Goal: Communication & Community: Share content

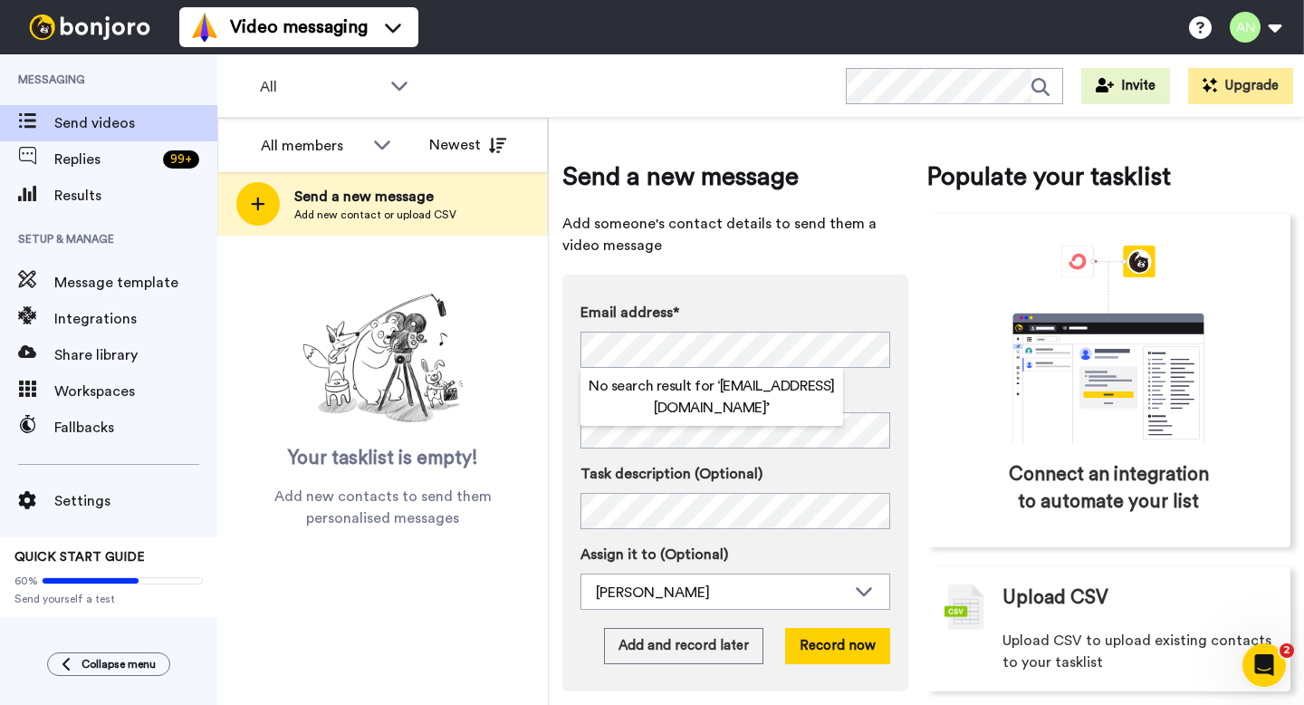
click at [564, 336] on div "Email address* No search result for ‘ tanyaskager@gmail.com ’ Name Task descrip…" at bounding box center [735, 482] width 346 height 417
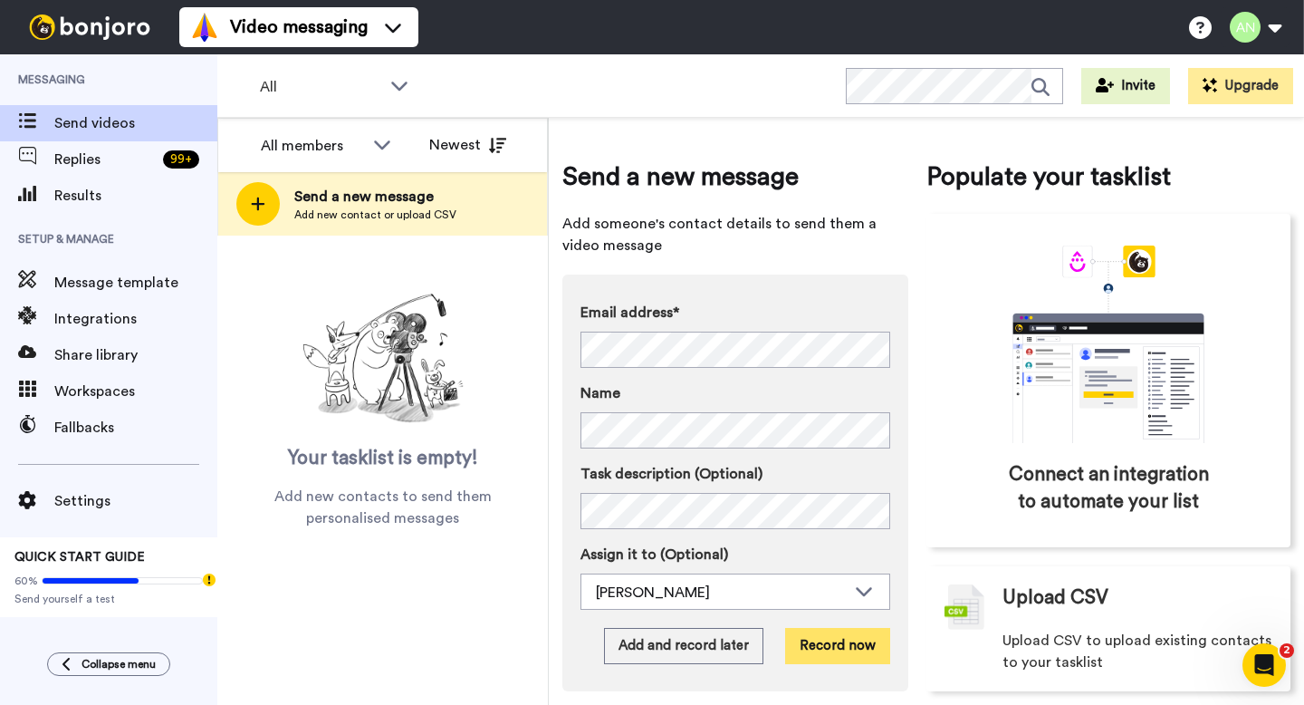
click at [820, 630] on button "Record now" at bounding box center [837, 646] width 105 height 36
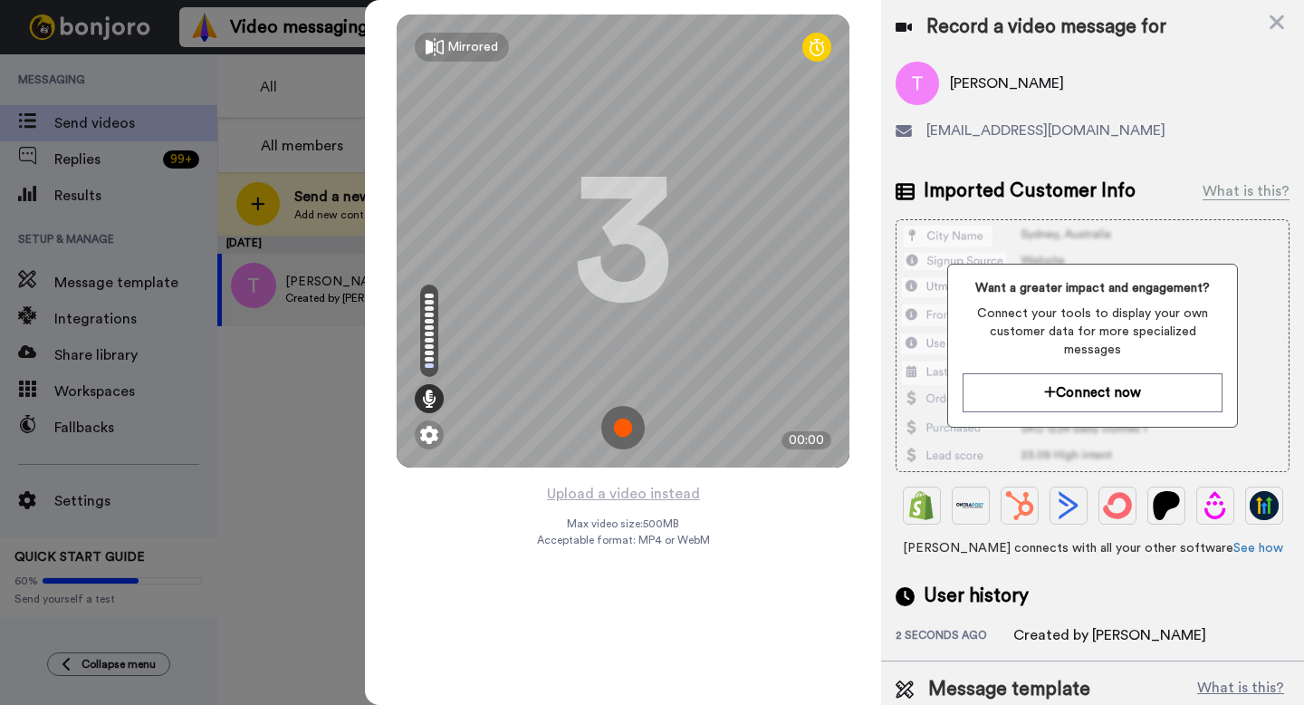
click at [613, 430] on img at bounding box center [622, 427] width 43 height 43
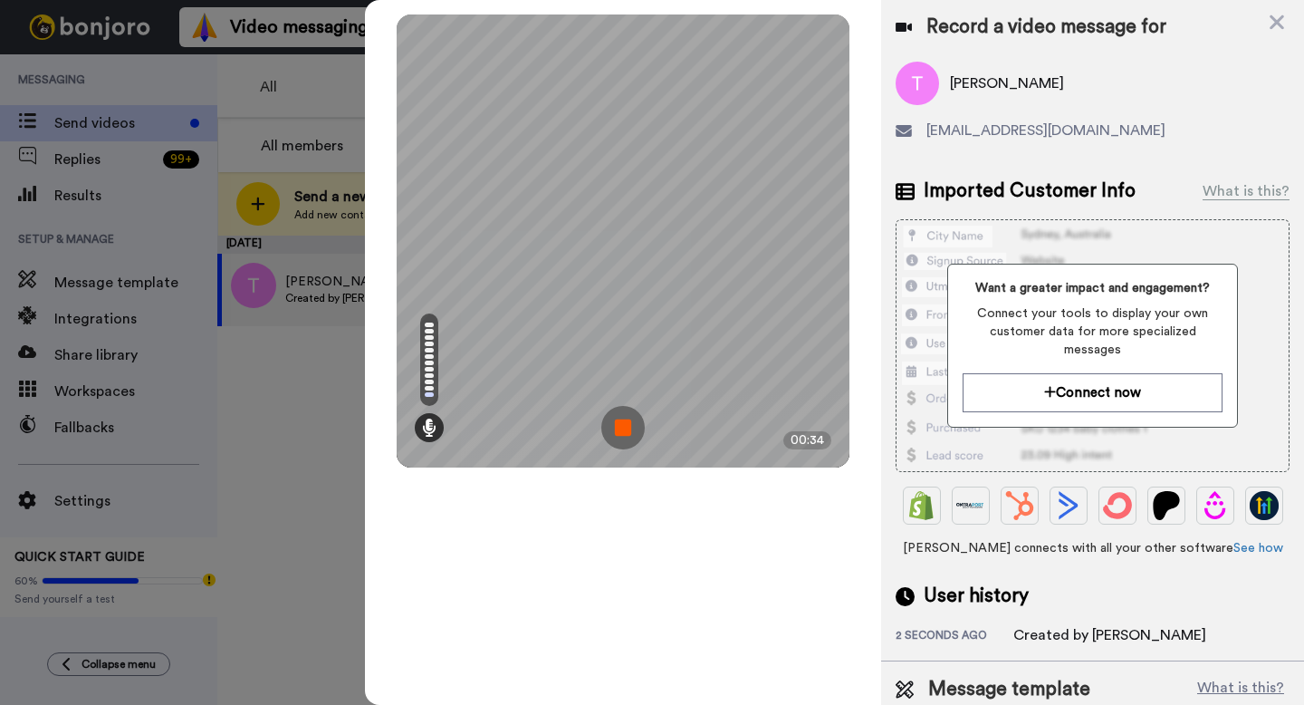
click at [622, 427] on img at bounding box center [622, 427] width 43 height 43
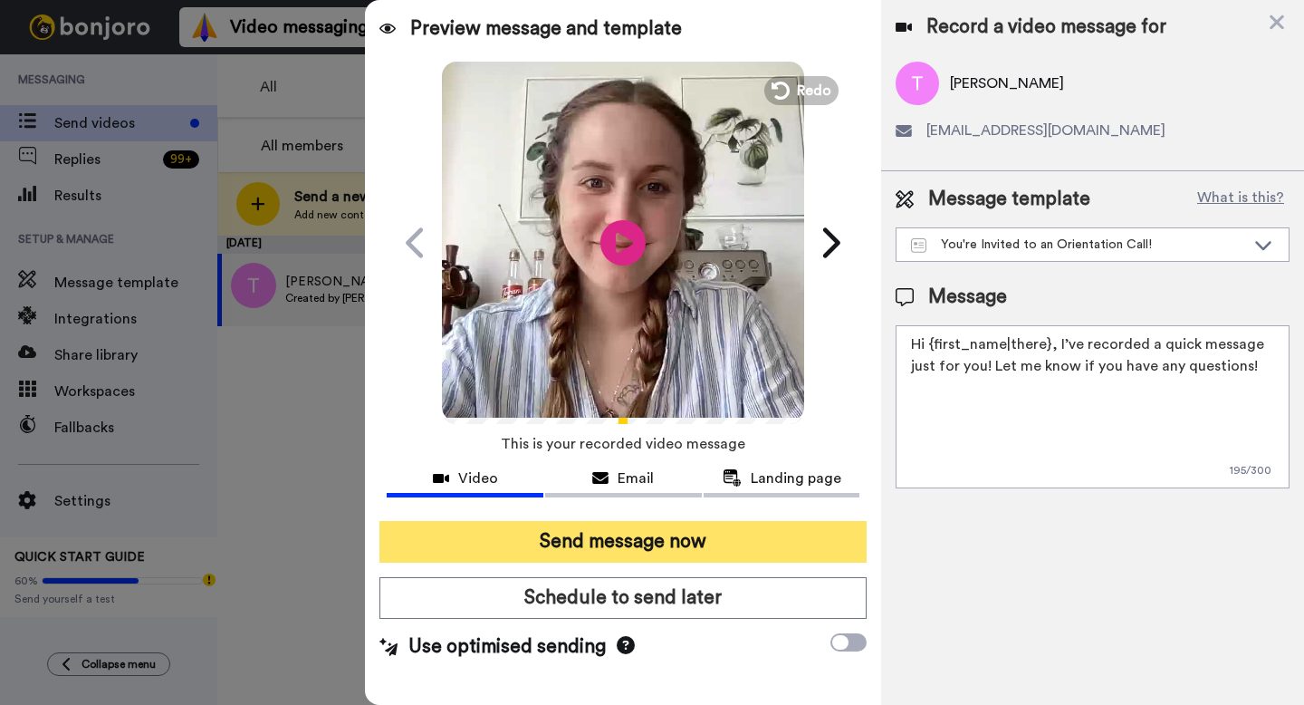
click at [631, 540] on button "Send message now" at bounding box center [622, 542] width 487 height 42
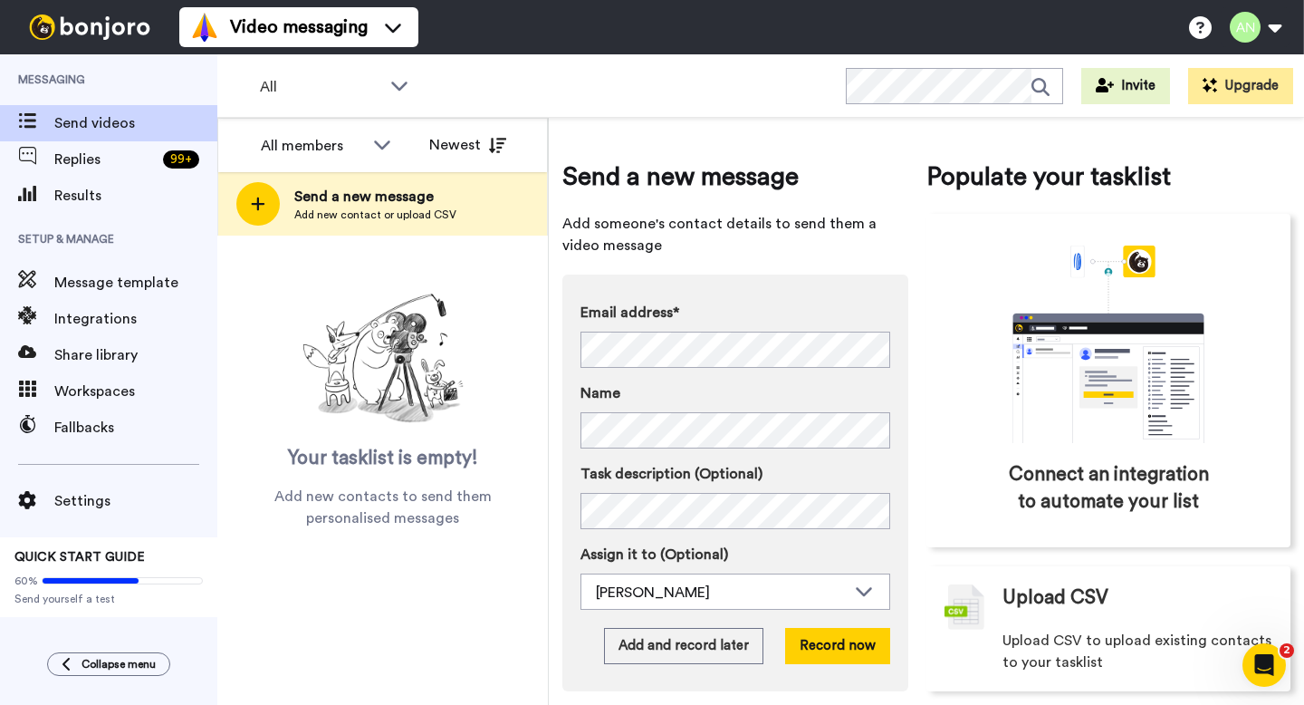
click at [610, 326] on div "Email address* Tanya <tanyaskager@gmail.com> Joanna <joannafaraby@gmail.com> Ka…" at bounding box center [736, 335] width 310 height 66
click at [573, 361] on div "Email address* No search result for ‘ rcbpalomino@gmail.com ’ Name Task descrip…" at bounding box center [735, 482] width 346 height 417
click at [867, 655] on button "Record now" at bounding box center [837, 646] width 105 height 36
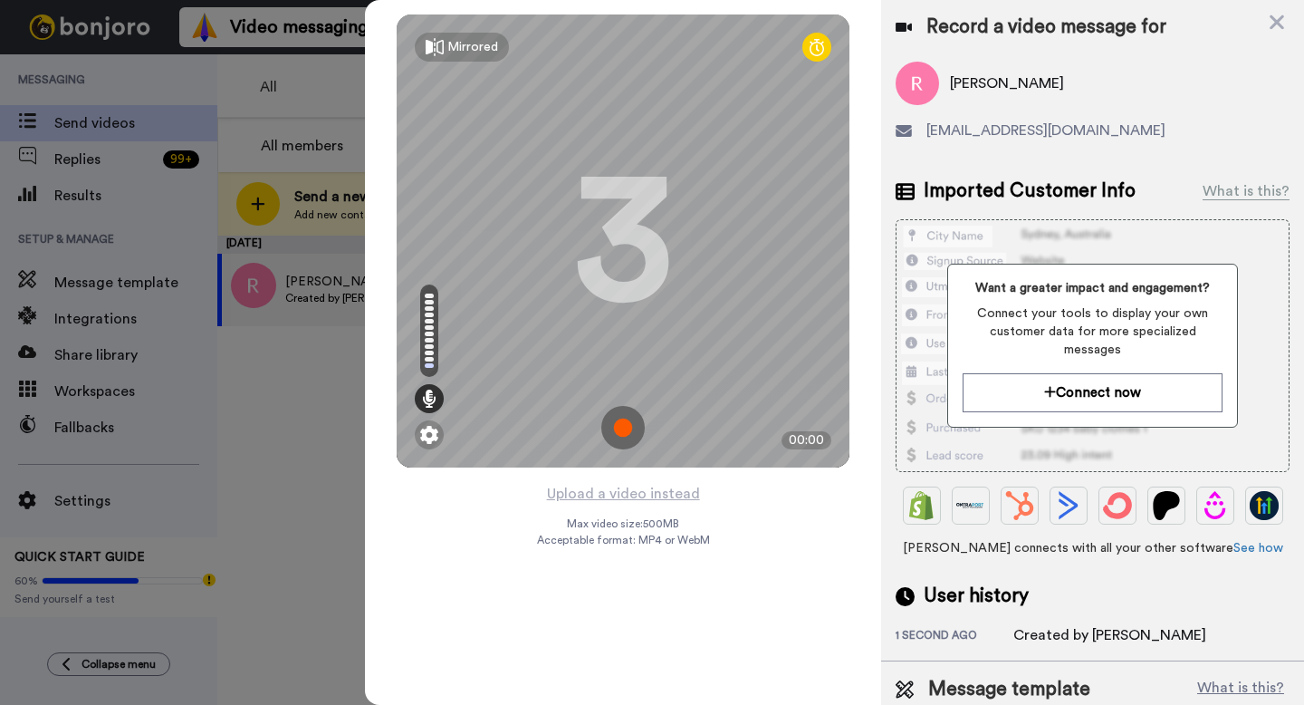
click at [624, 430] on img at bounding box center [622, 427] width 43 height 43
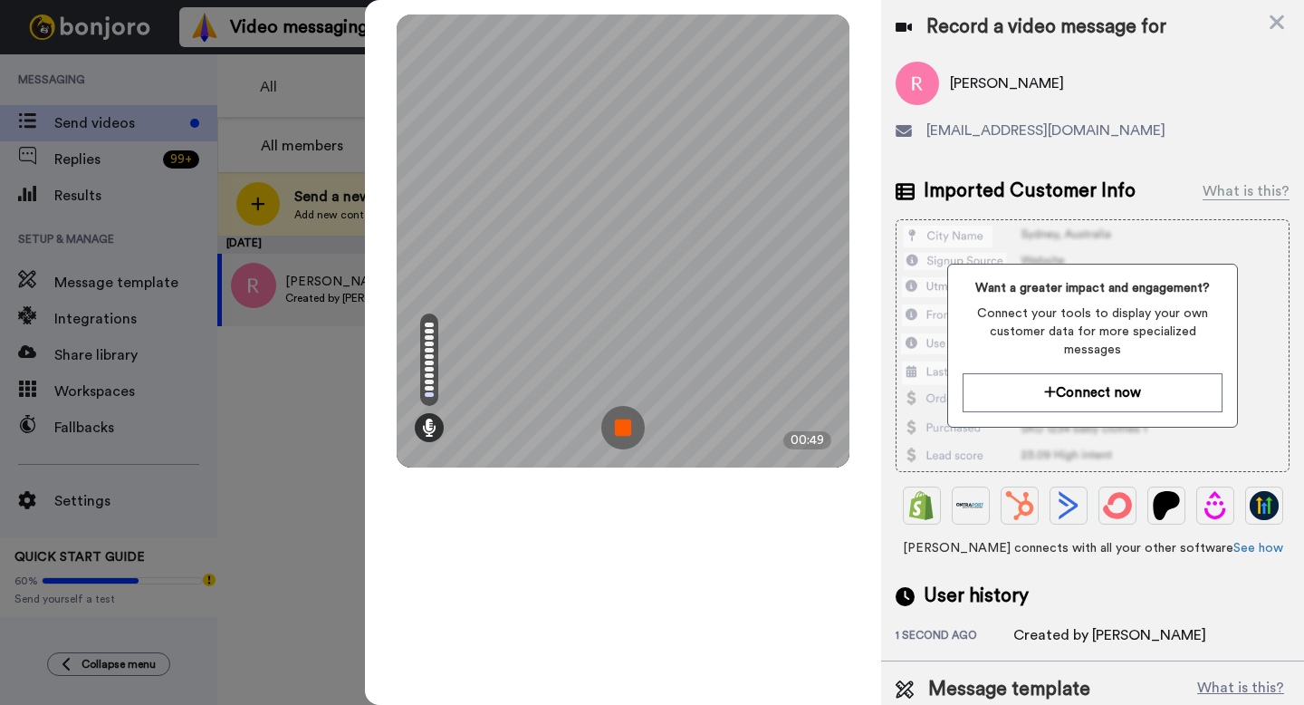
click at [628, 420] on img at bounding box center [622, 427] width 43 height 43
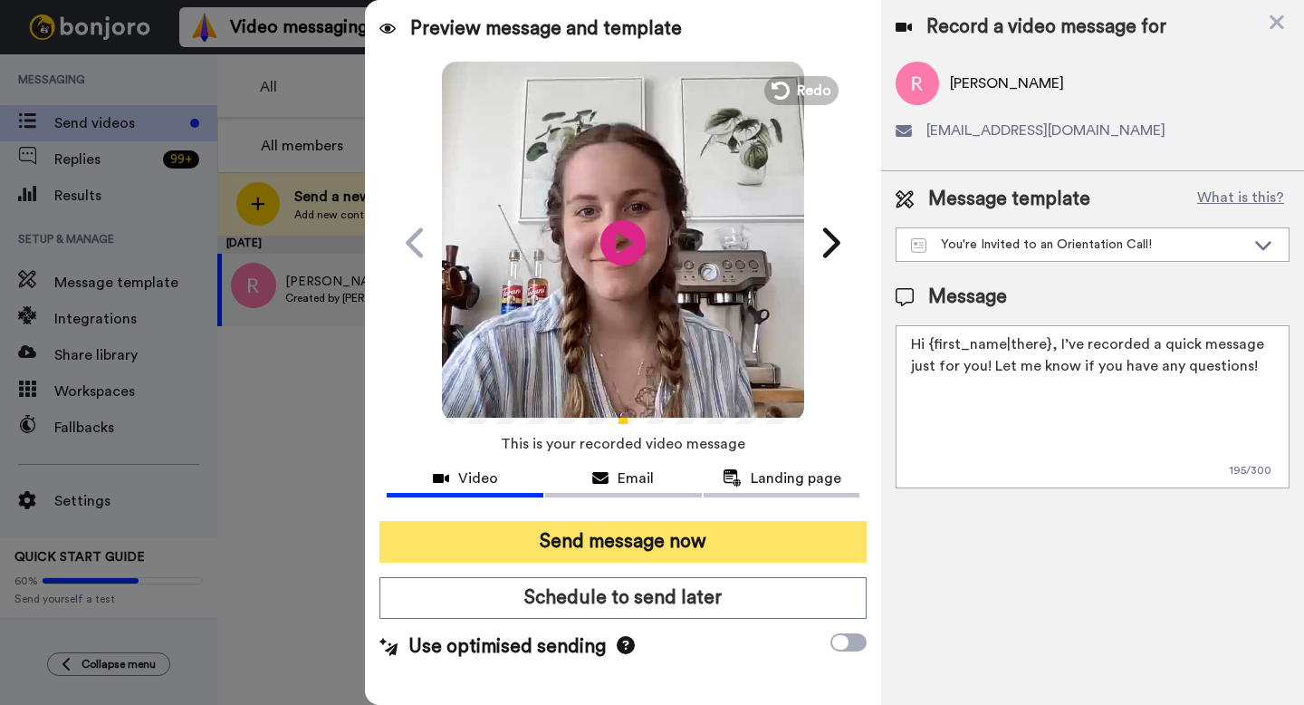
click at [650, 523] on button "Send message now" at bounding box center [622, 542] width 487 height 42
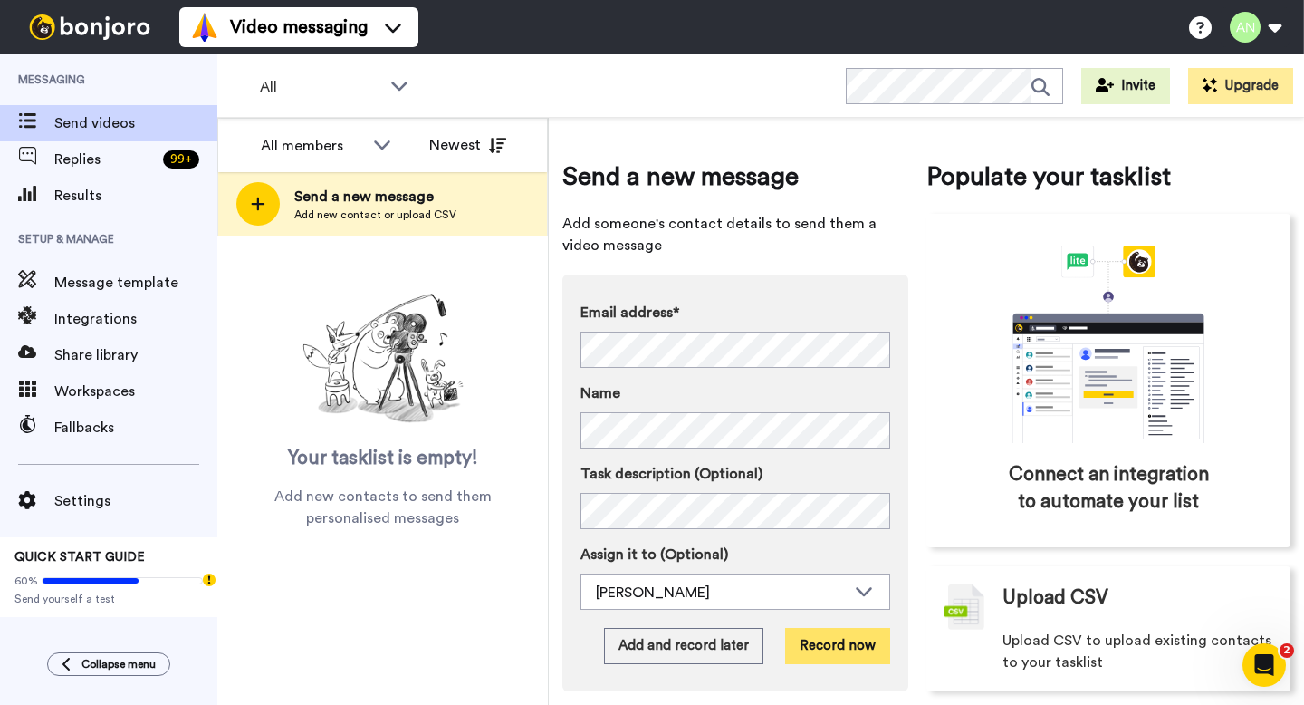
click at [838, 645] on button "Record now" at bounding box center [837, 646] width 105 height 36
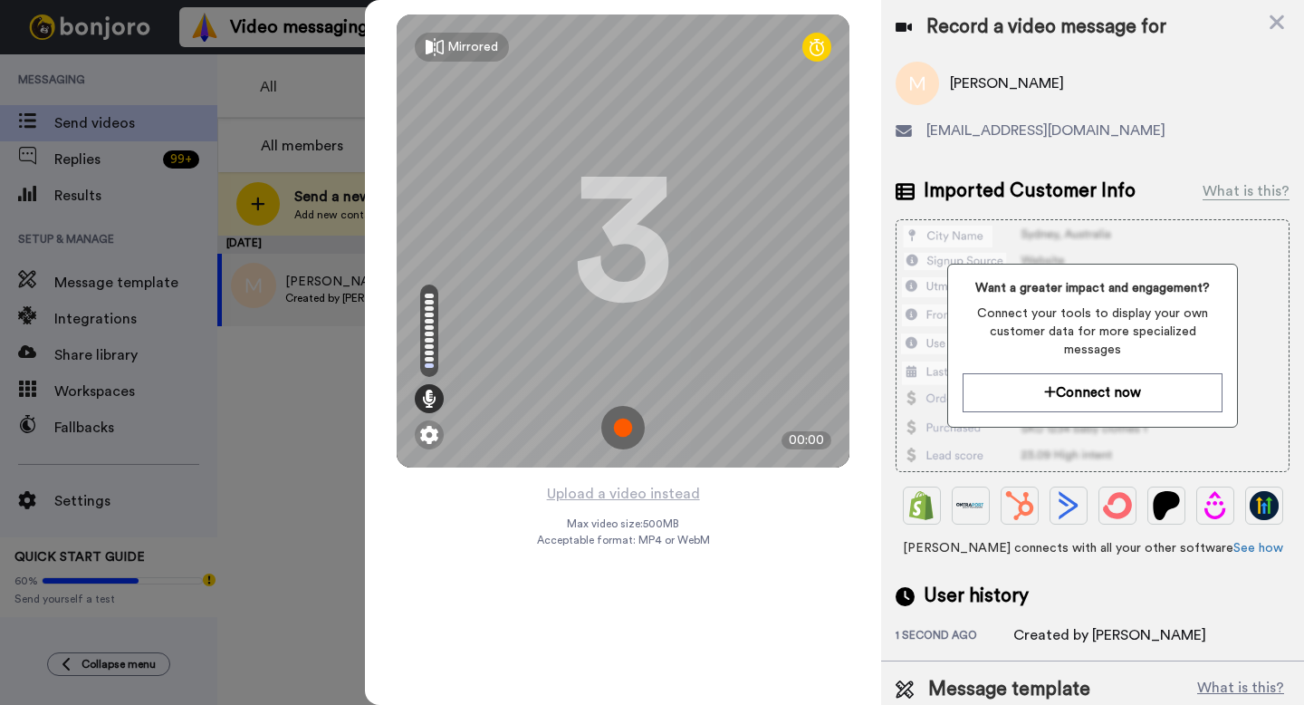
click at [619, 422] on img at bounding box center [622, 427] width 43 height 43
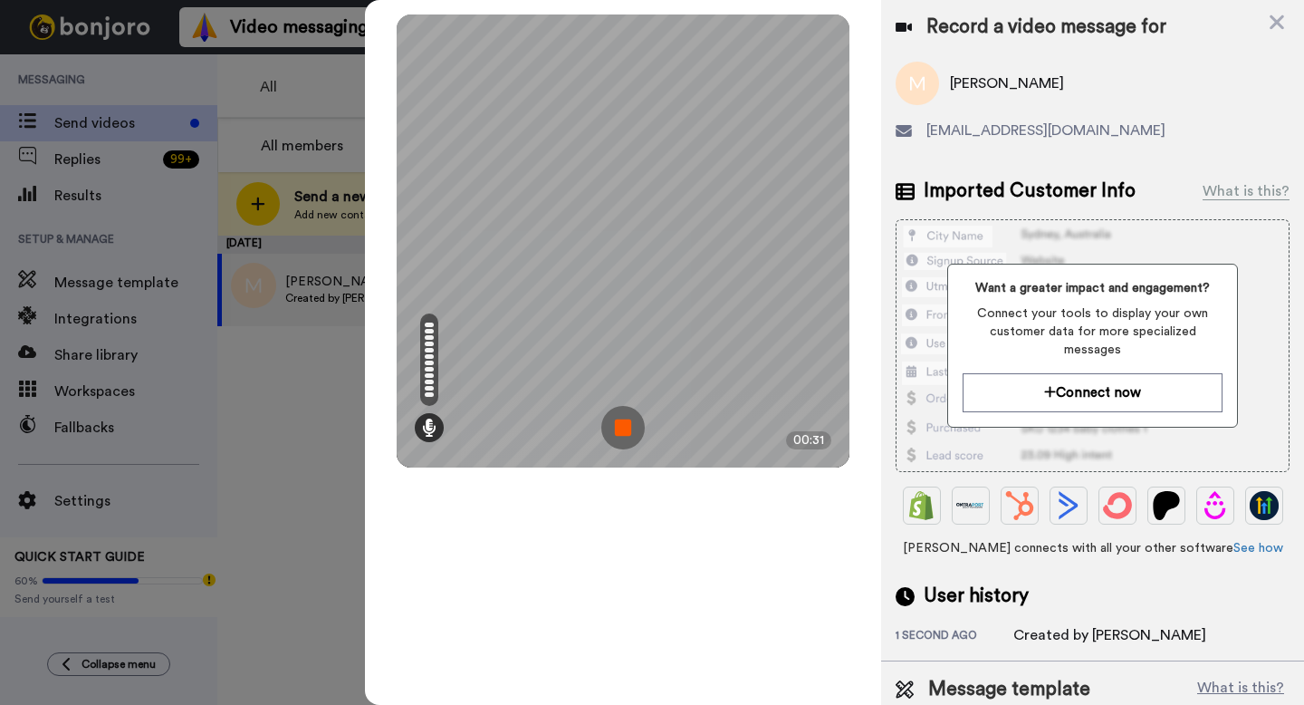
click at [627, 438] on img at bounding box center [622, 427] width 43 height 43
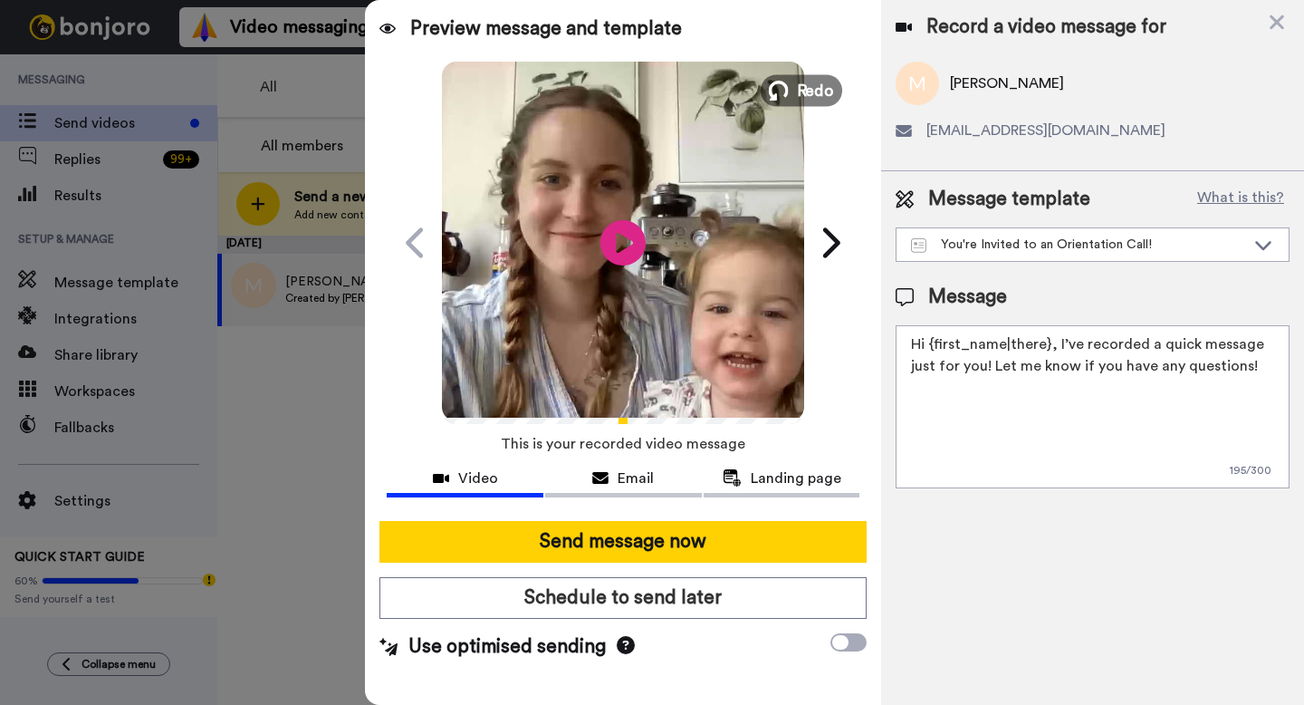
click at [803, 92] on span "Redo" at bounding box center [816, 90] width 38 height 24
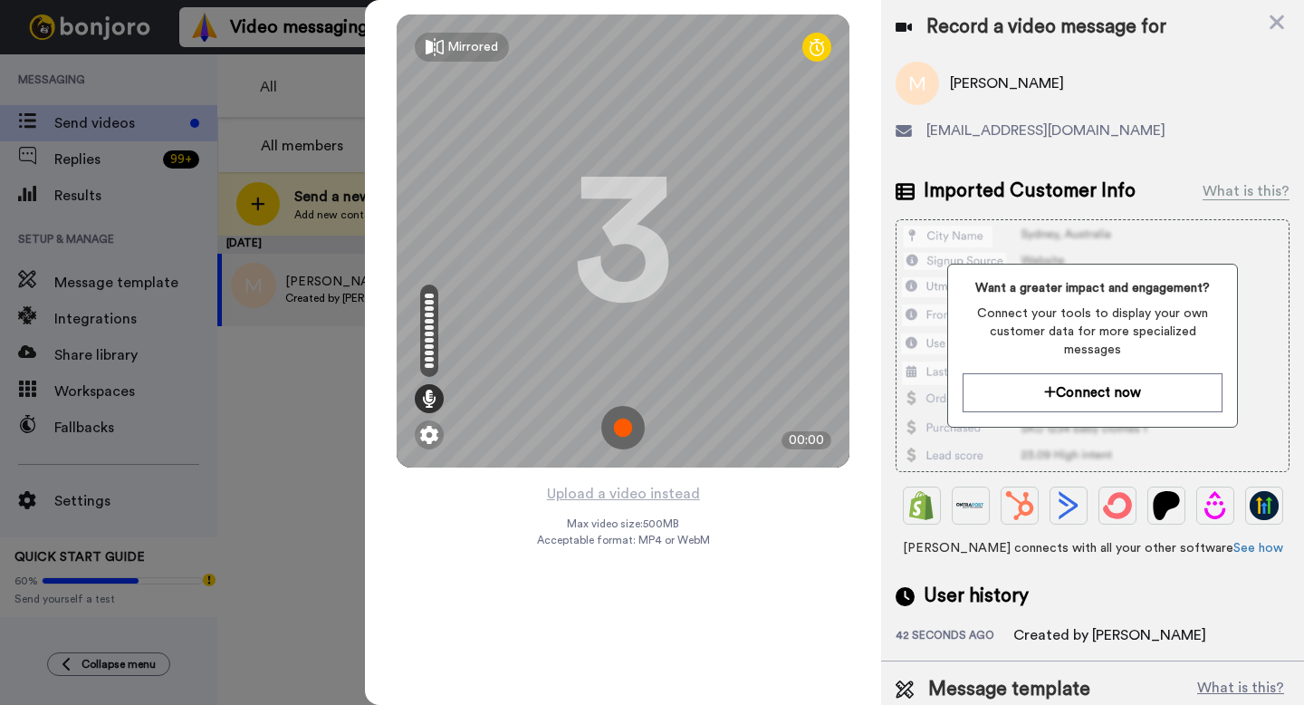
click at [607, 435] on img at bounding box center [622, 427] width 43 height 43
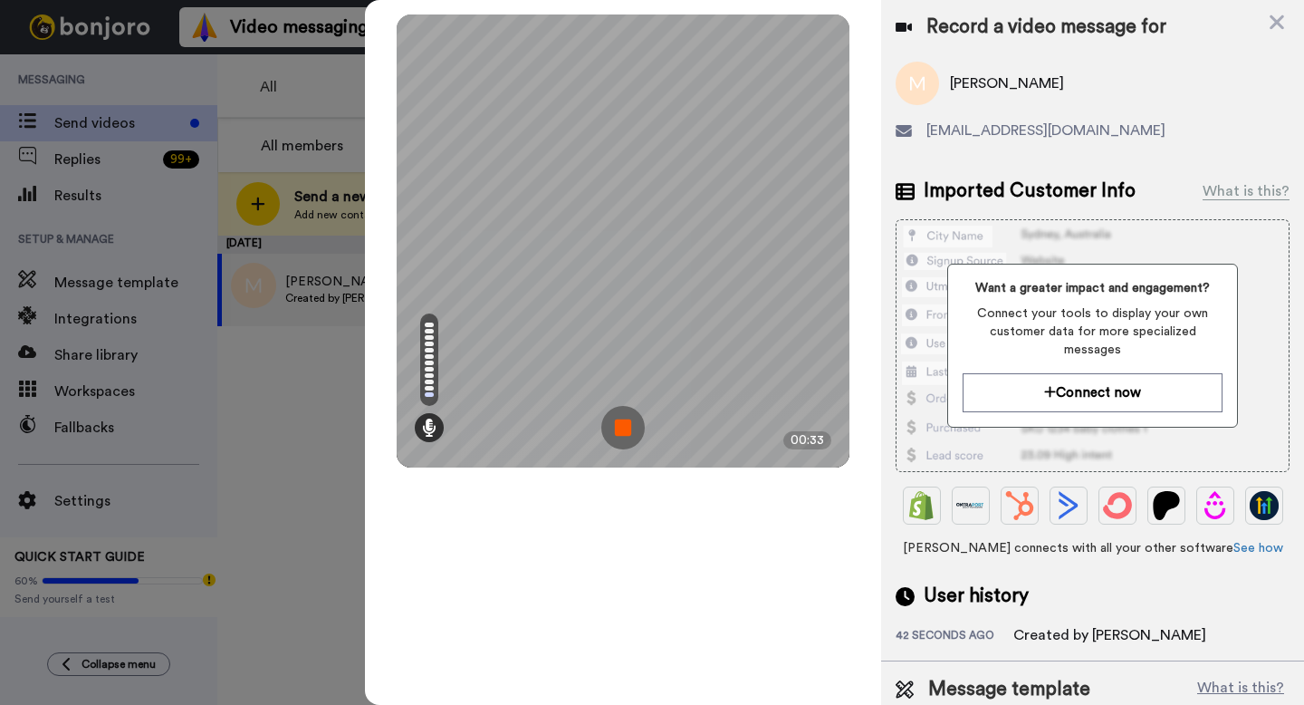
click at [620, 436] on img at bounding box center [622, 427] width 43 height 43
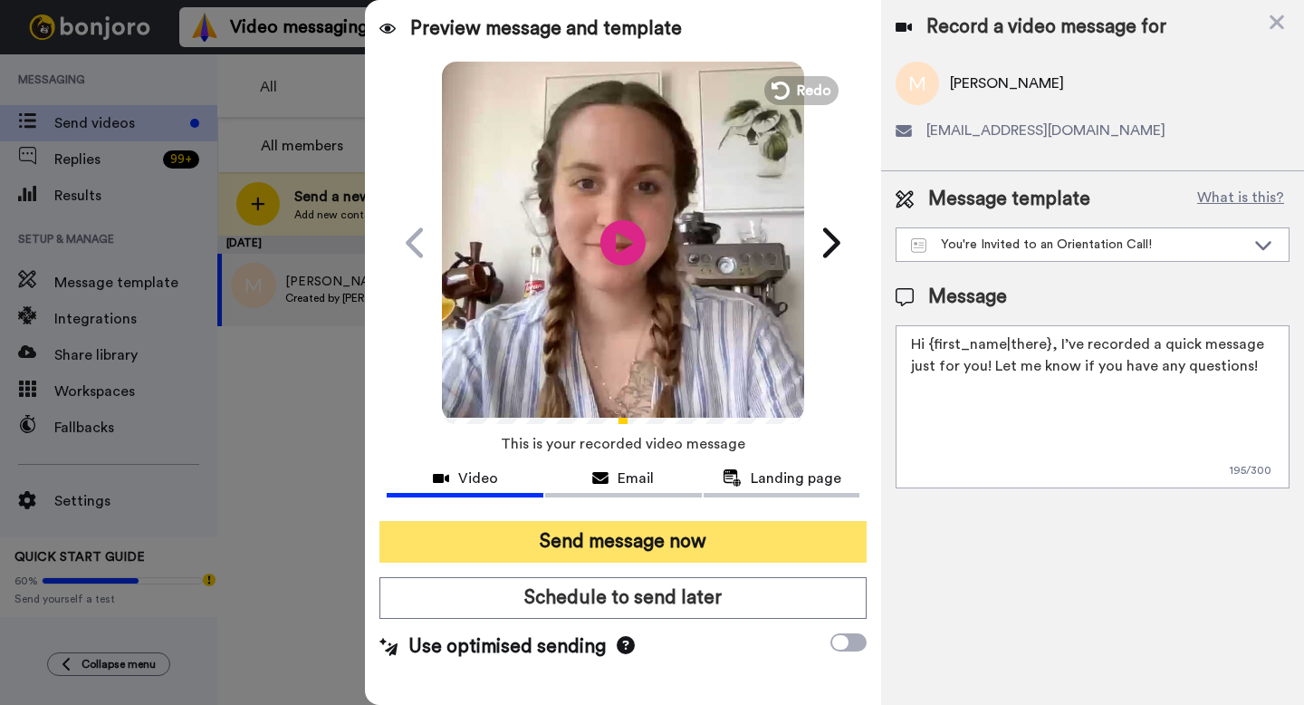
click at [658, 534] on button "Send message now" at bounding box center [622, 542] width 487 height 42
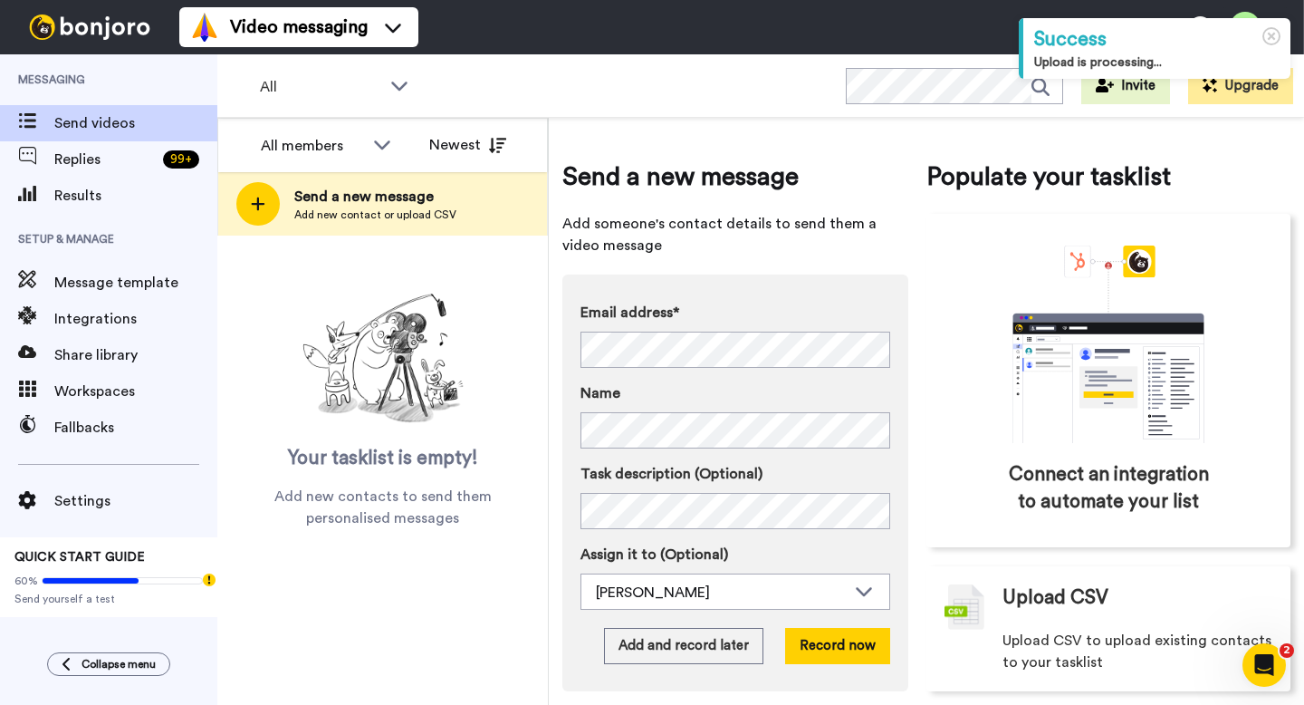
click at [558, 364] on div "Send a new message Add someone's contact details to send them a video message E…" at bounding box center [926, 411] width 755 height 587
click at [826, 658] on button "Record now" at bounding box center [837, 646] width 105 height 36
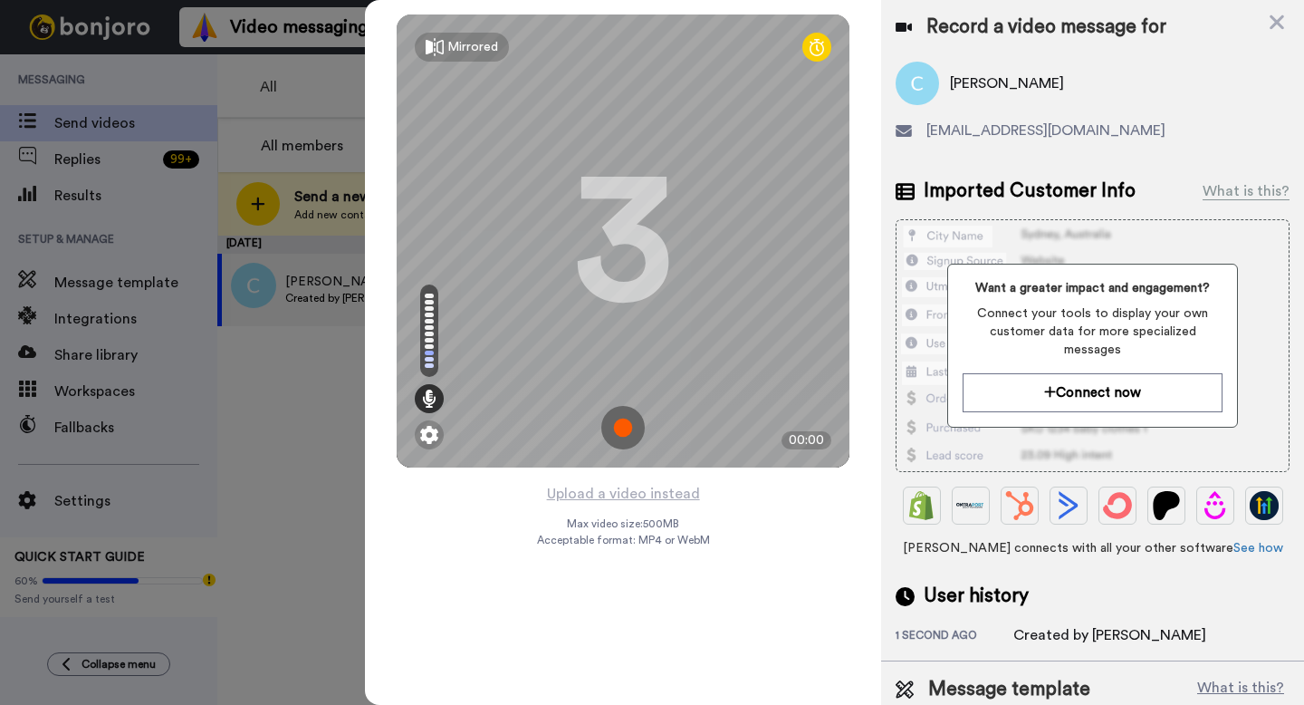
click at [625, 444] on img at bounding box center [622, 427] width 43 height 43
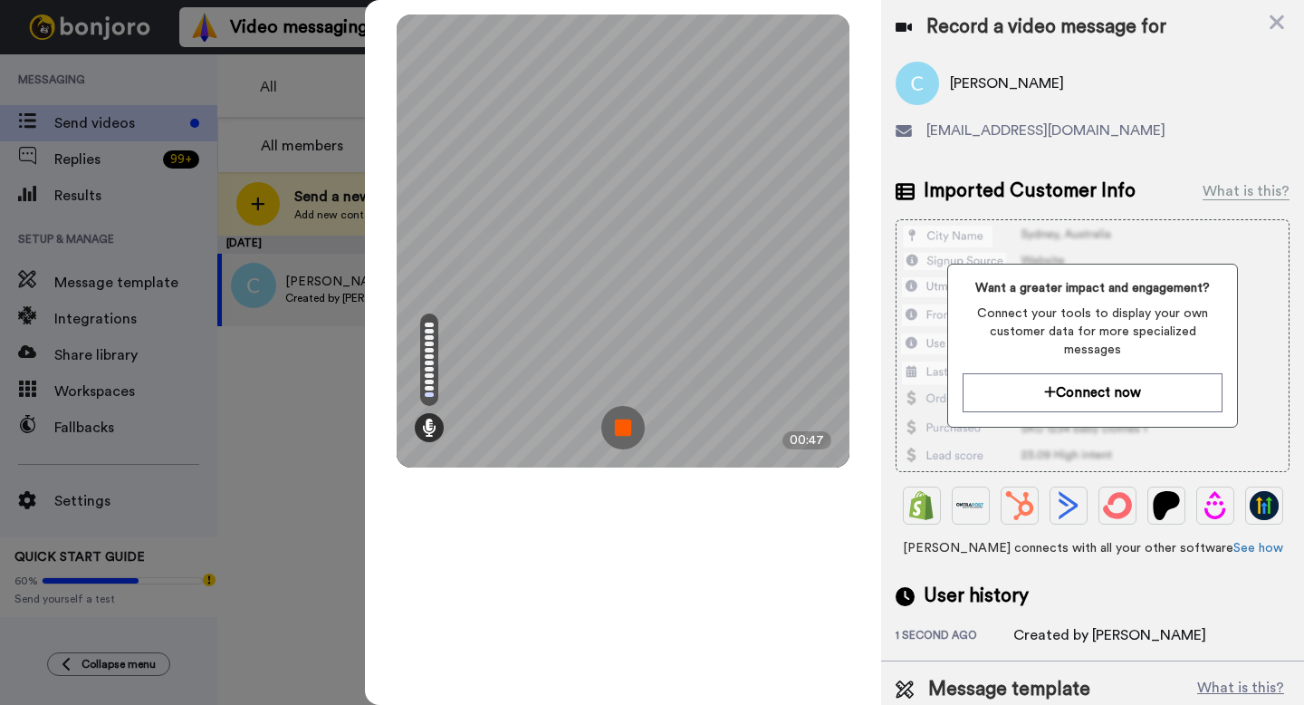
click at [622, 427] on img at bounding box center [622, 427] width 43 height 43
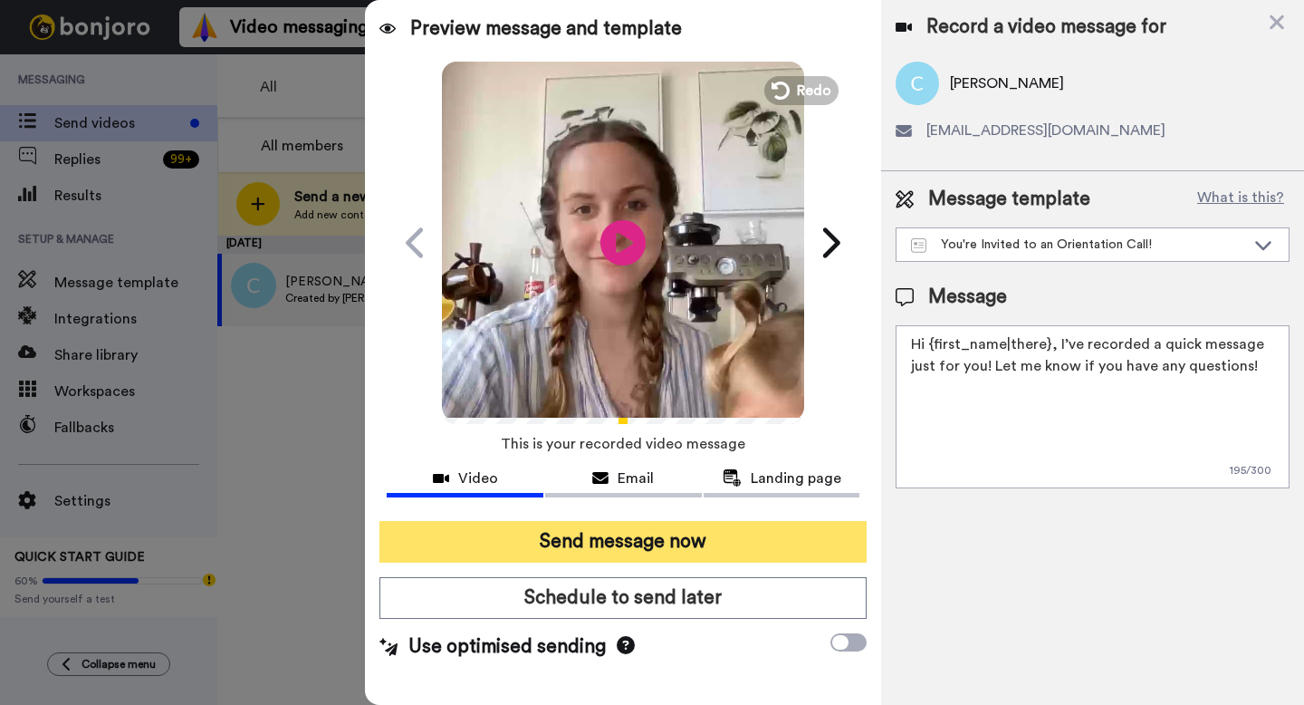
click at [631, 546] on button "Send message now" at bounding box center [622, 542] width 487 height 42
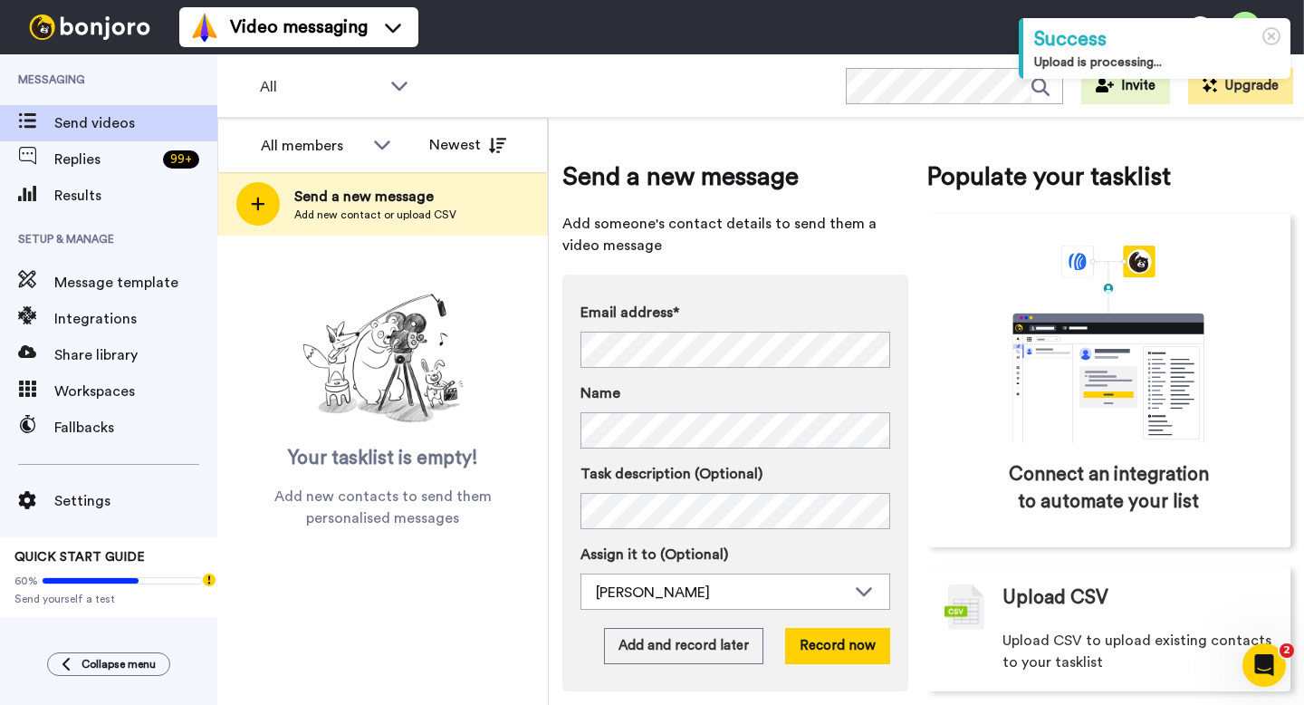
click at [703, 369] on div "Email address* Chelsey <chelseysipols@gmail.com> Mariela <collazo_mariela@yahoo…" at bounding box center [736, 375] width 310 height 147
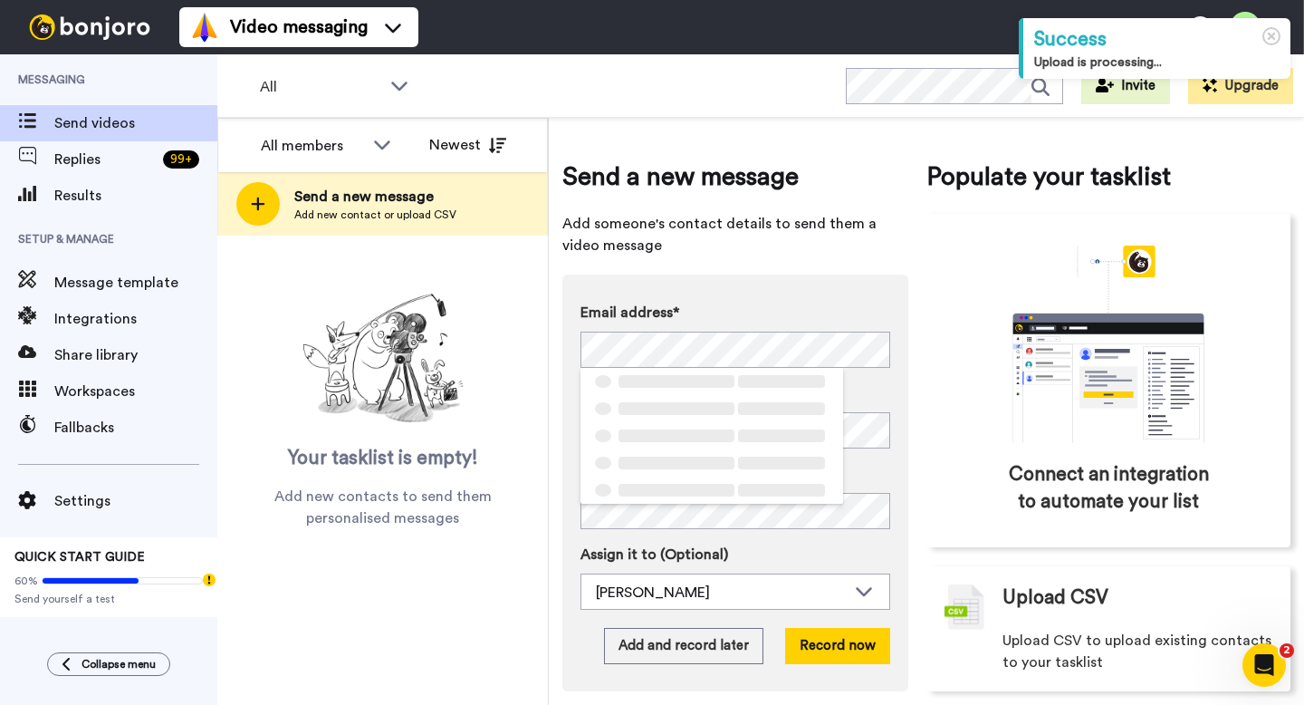
click at [569, 367] on div "Email address* ‌ ‌ ‌ ‌ ‌ ‌ ‌ ‌ ‌ ‌ ‌ ‌ ‌ ‌ ‌ Name Task description (Optional) A…" at bounding box center [735, 482] width 346 height 417
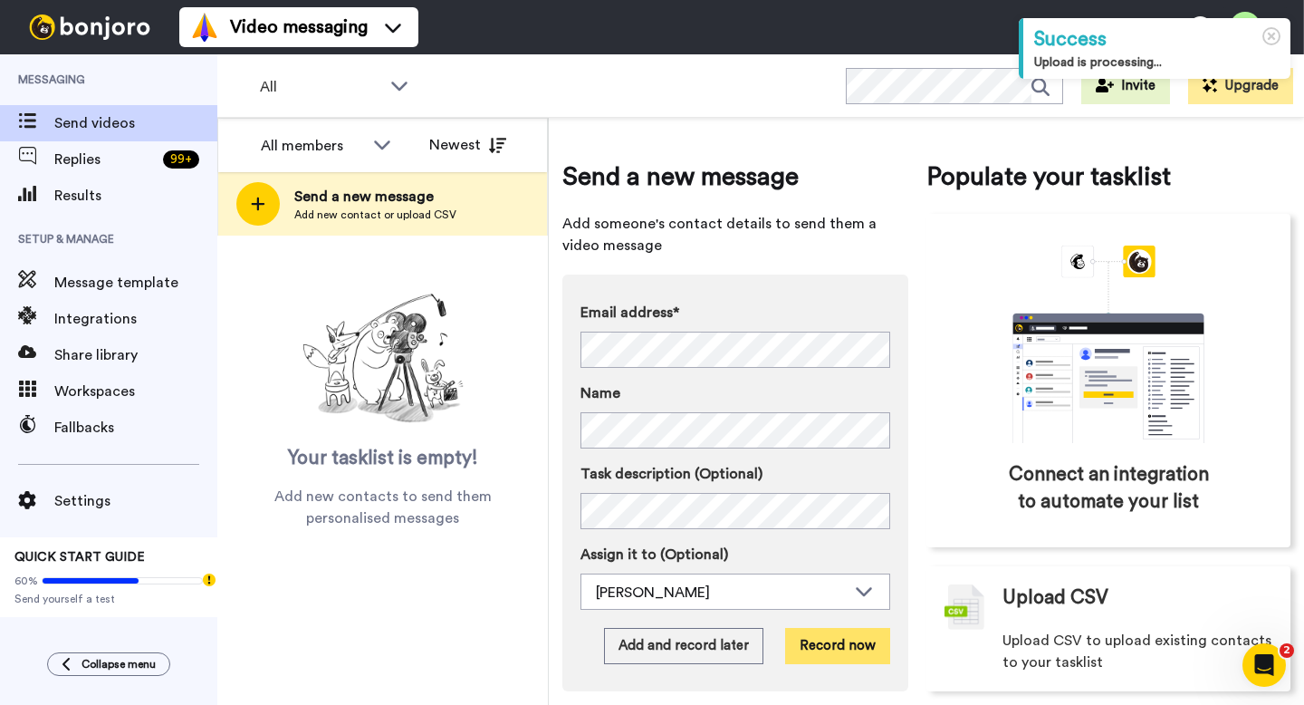
click at [850, 643] on button "Record now" at bounding box center [837, 646] width 105 height 36
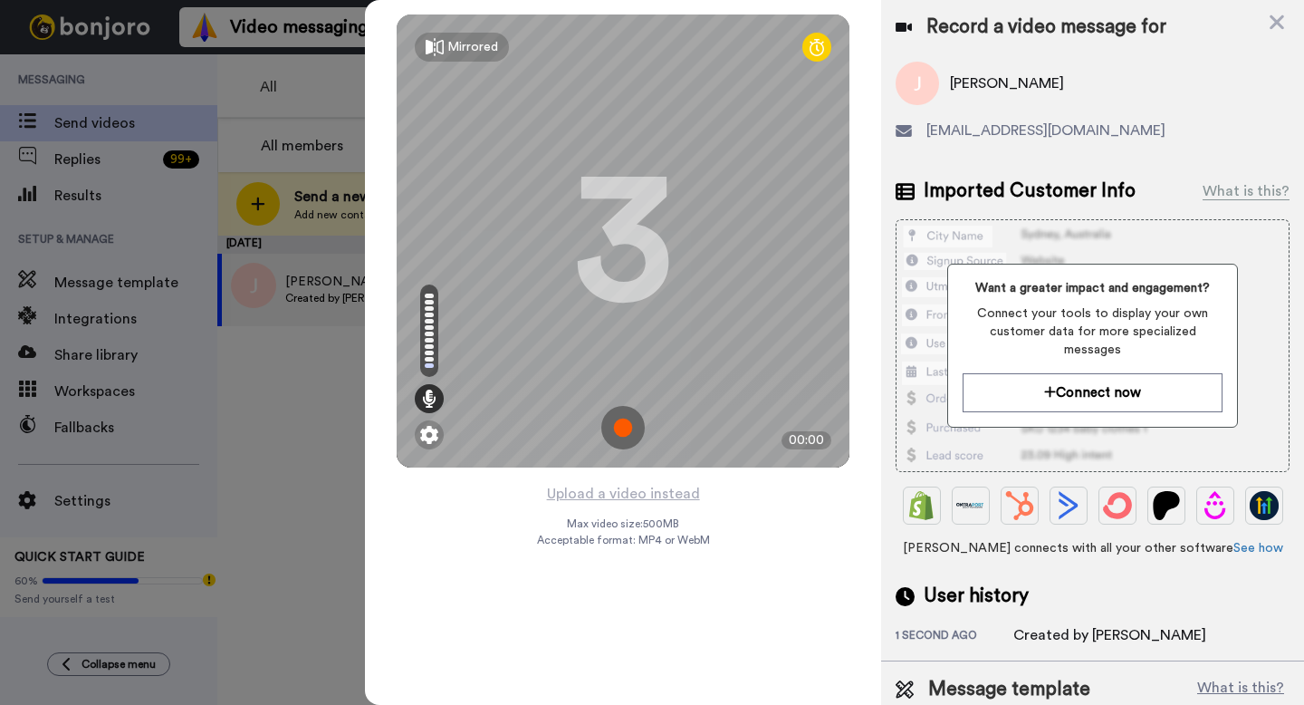
click at [627, 431] on img at bounding box center [622, 427] width 43 height 43
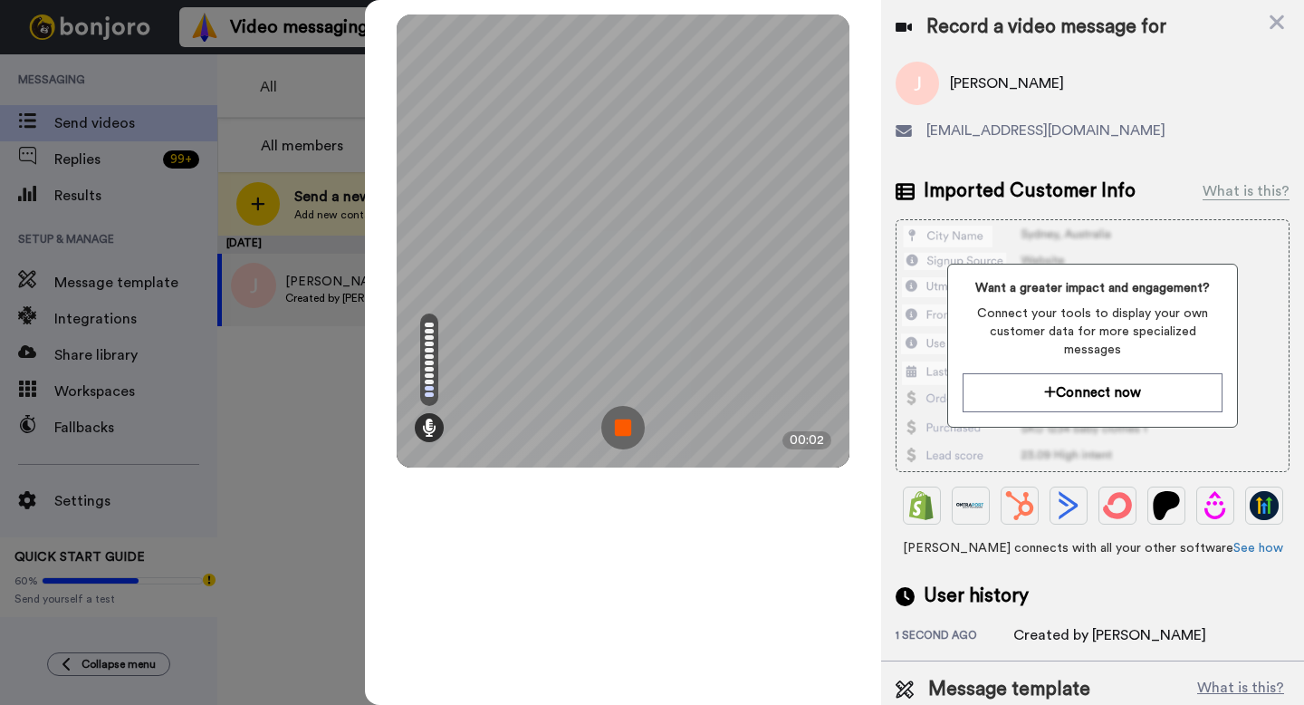
click at [633, 424] on img at bounding box center [622, 427] width 43 height 43
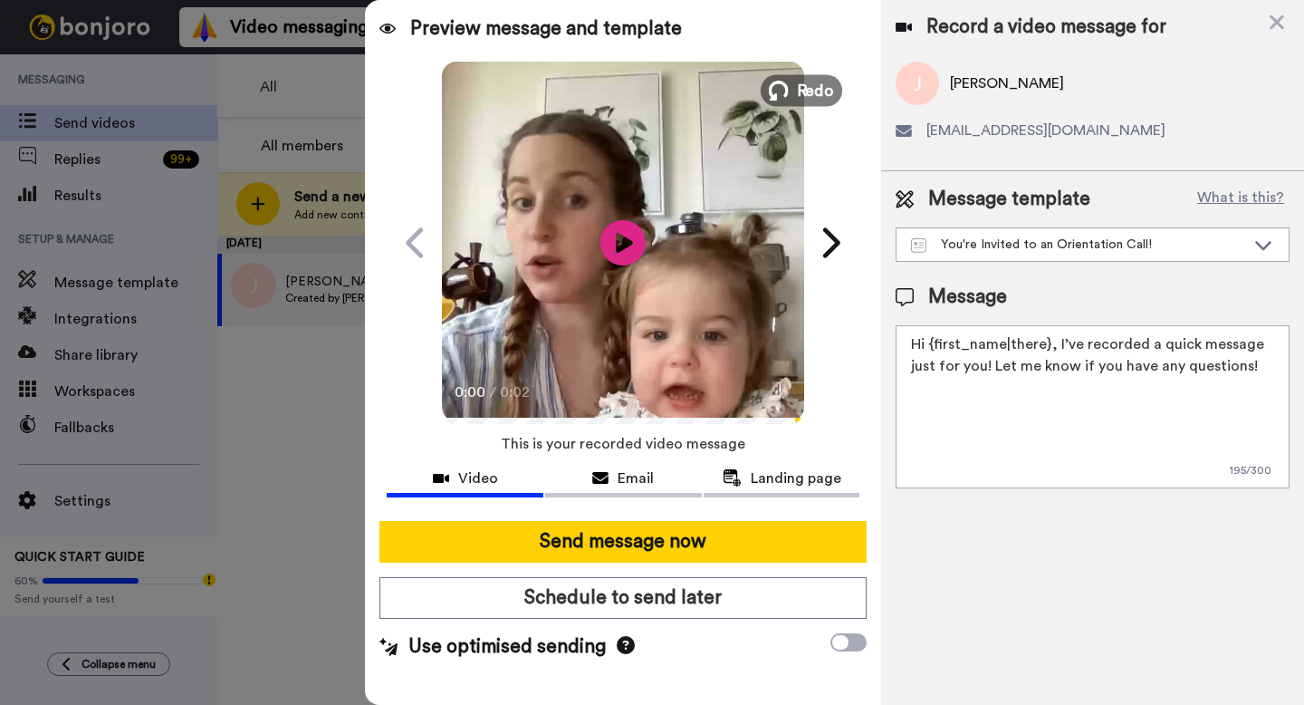
click at [777, 83] on icon at bounding box center [779, 91] width 20 height 20
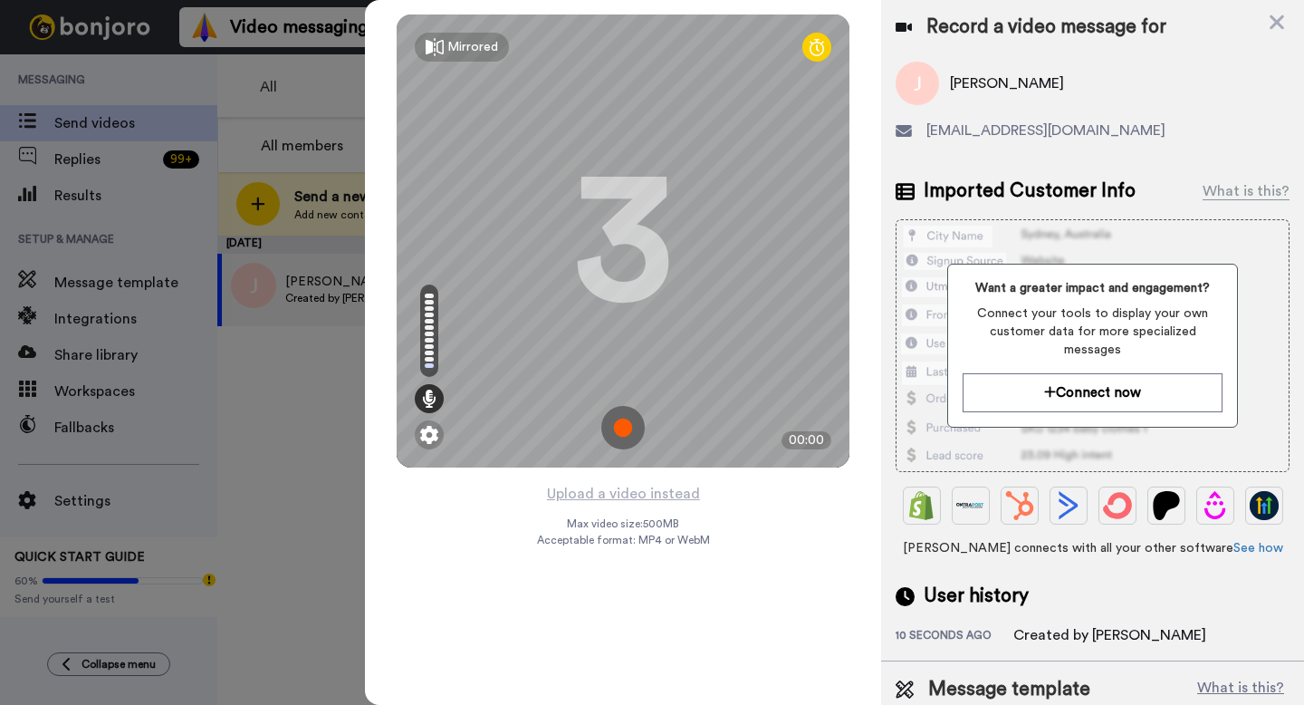
click at [623, 431] on img at bounding box center [622, 427] width 43 height 43
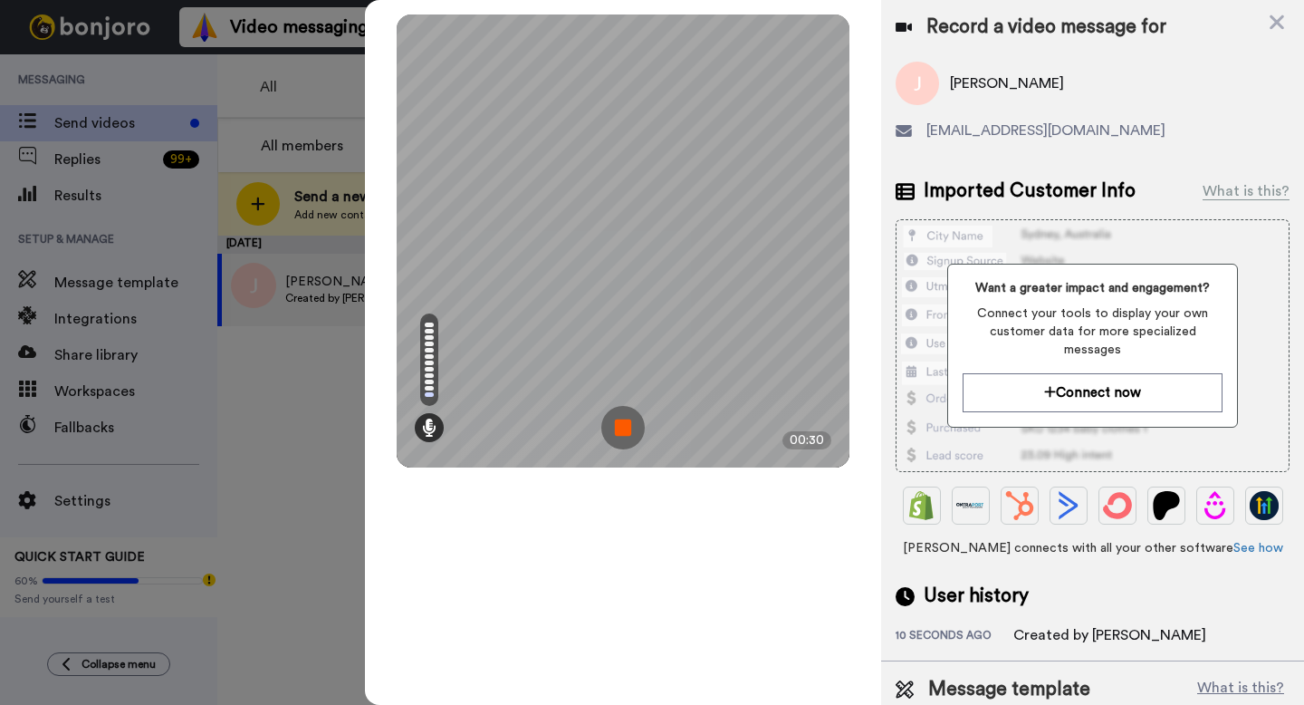
click at [608, 443] on img at bounding box center [622, 427] width 43 height 43
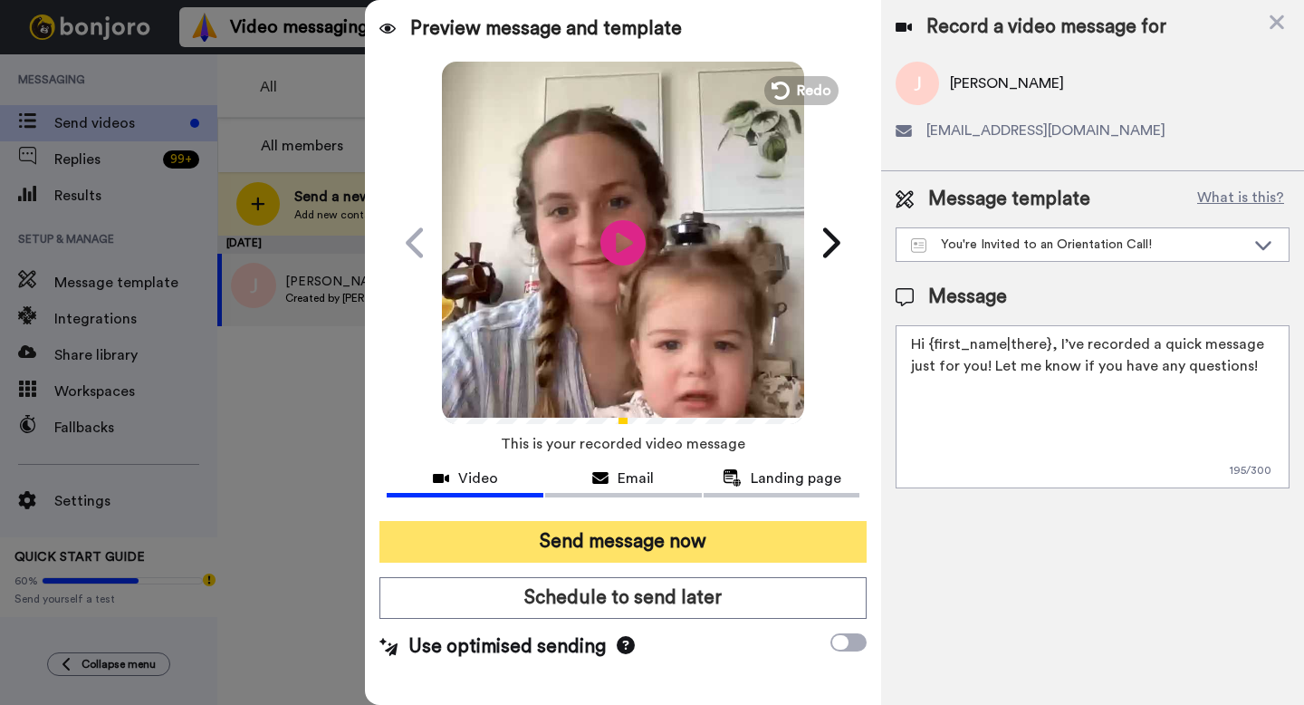
click at [614, 549] on button "Send message now" at bounding box center [622, 542] width 487 height 42
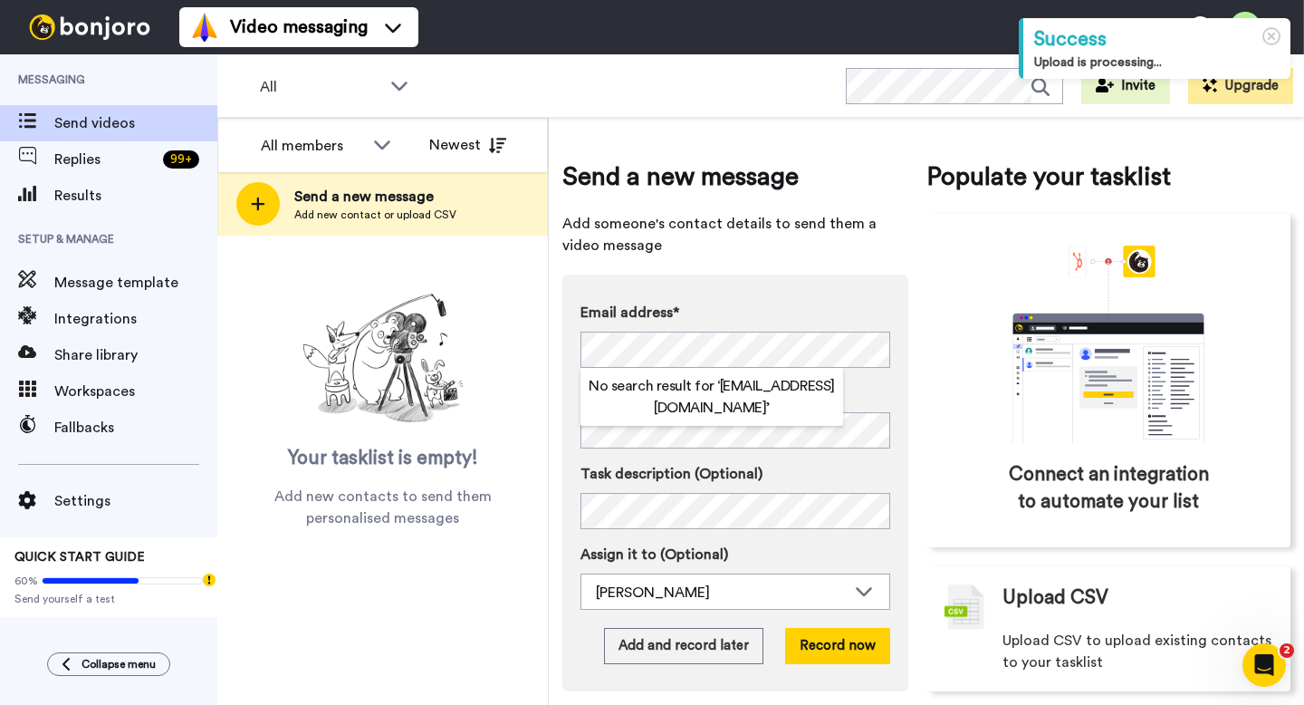
click at [571, 355] on div "Email address* No search result for ‘ [EMAIL_ADDRESS][DOMAIN_NAME] ’ Name Task …" at bounding box center [735, 482] width 346 height 417
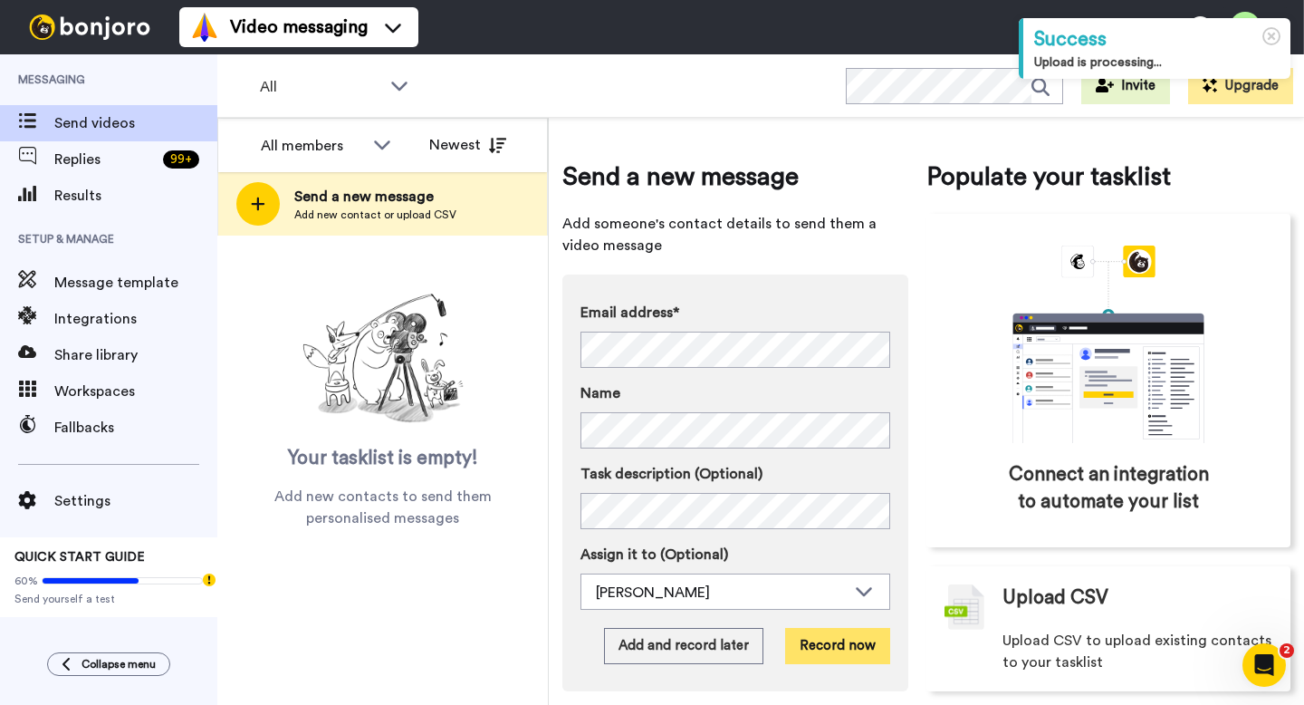
click at [822, 657] on button "Record now" at bounding box center [837, 646] width 105 height 36
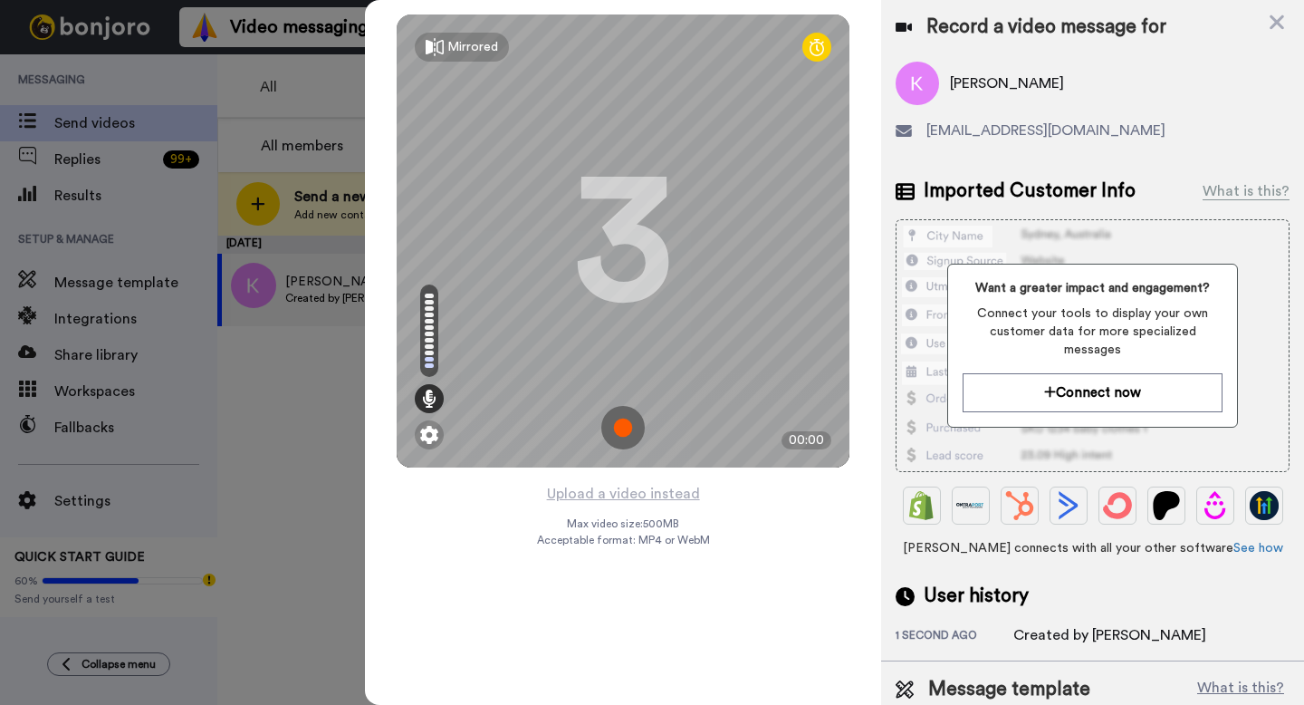
click at [620, 435] on img at bounding box center [622, 427] width 43 height 43
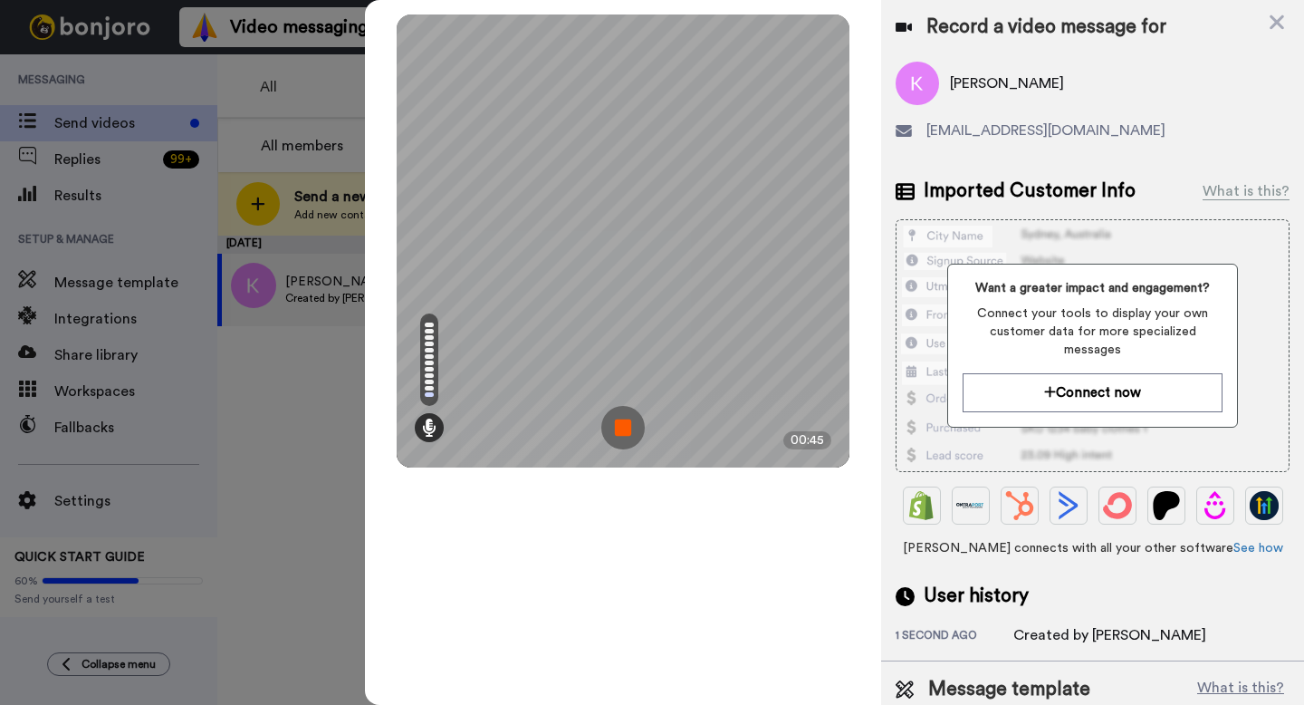
click at [629, 424] on img at bounding box center [622, 427] width 43 height 43
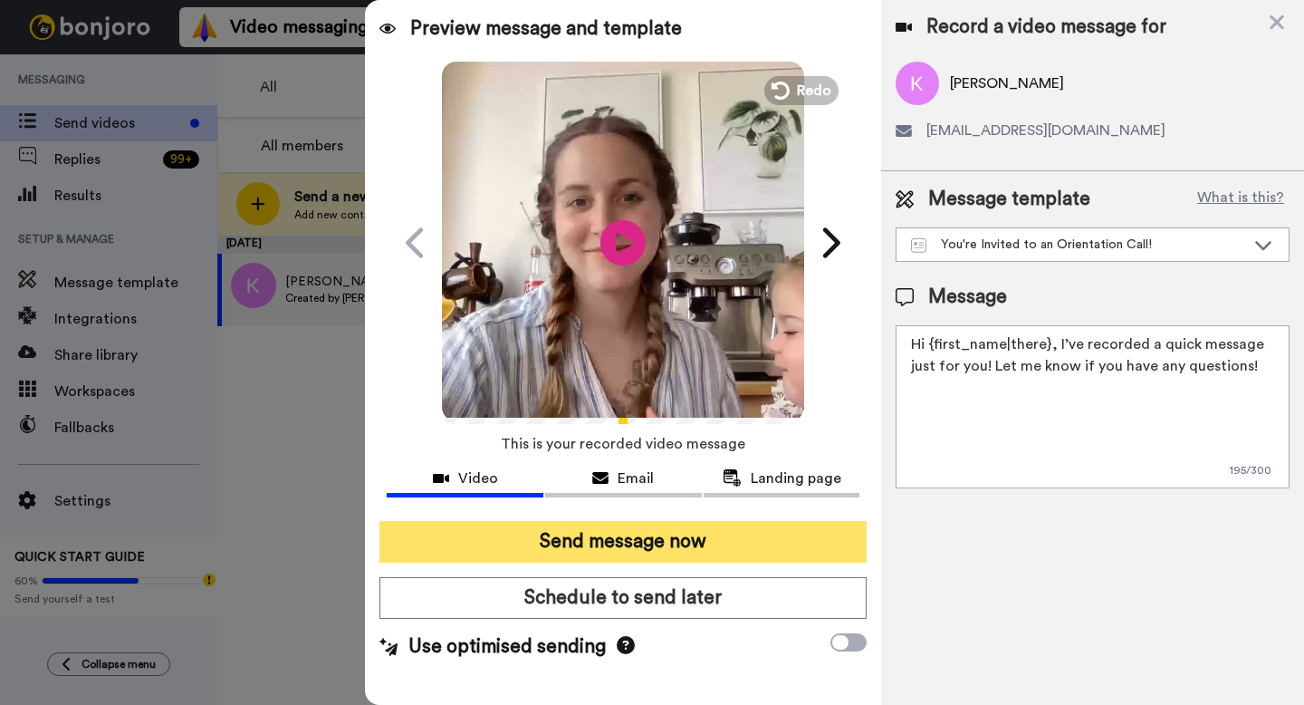
click at [622, 547] on button "Send message now" at bounding box center [622, 542] width 487 height 42
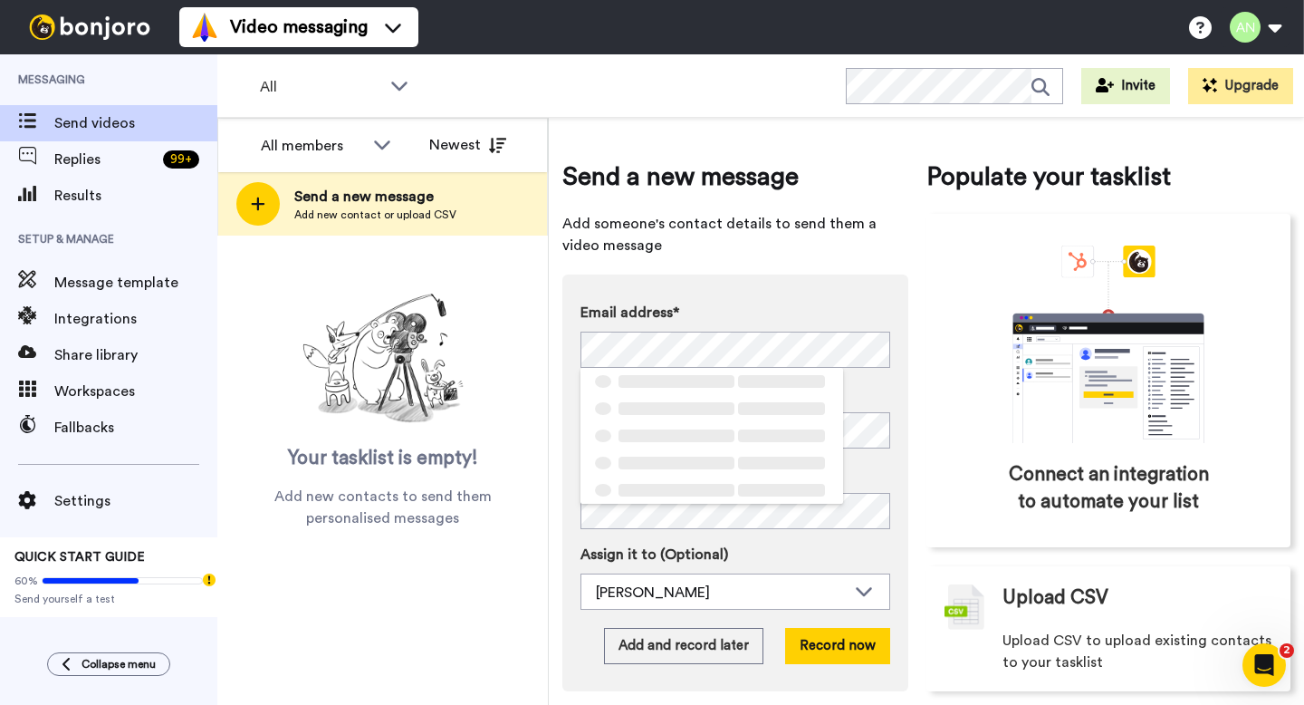
click at [562, 352] on div "Email address* ‌ ‌ ‌ ‌ ‌ ‌ ‌ ‌ ‌ ‌ ‌ ‌ ‌ ‌ ‌ Name Task description (Optional) A…" at bounding box center [735, 482] width 346 height 417
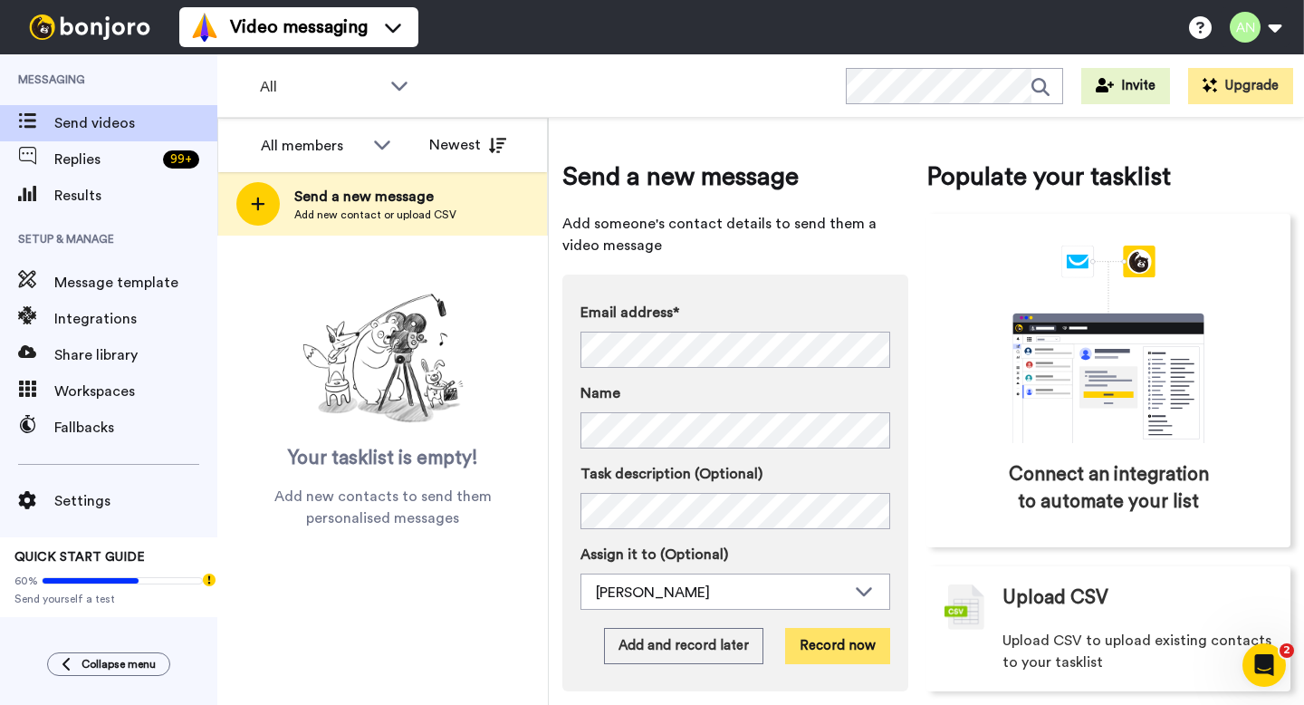
click at [812, 648] on button "Record now" at bounding box center [837, 646] width 105 height 36
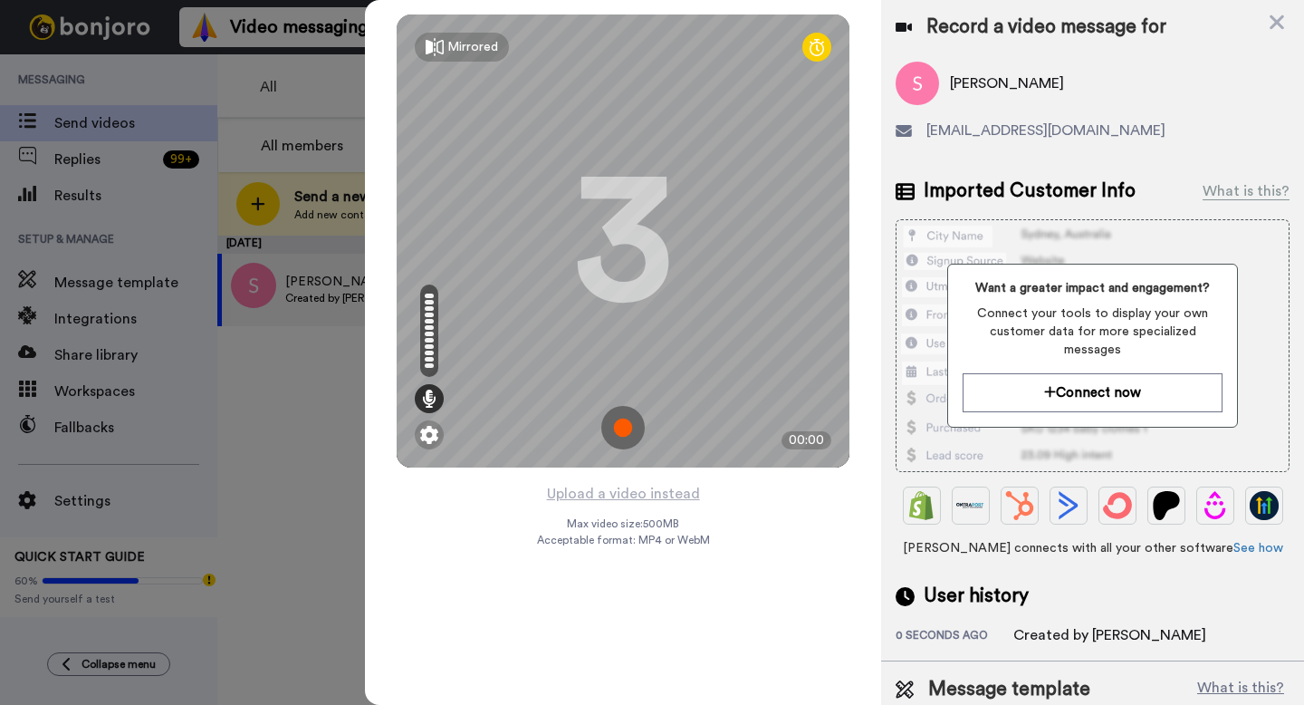
click at [629, 435] on img at bounding box center [622, 427] width 43 height 43
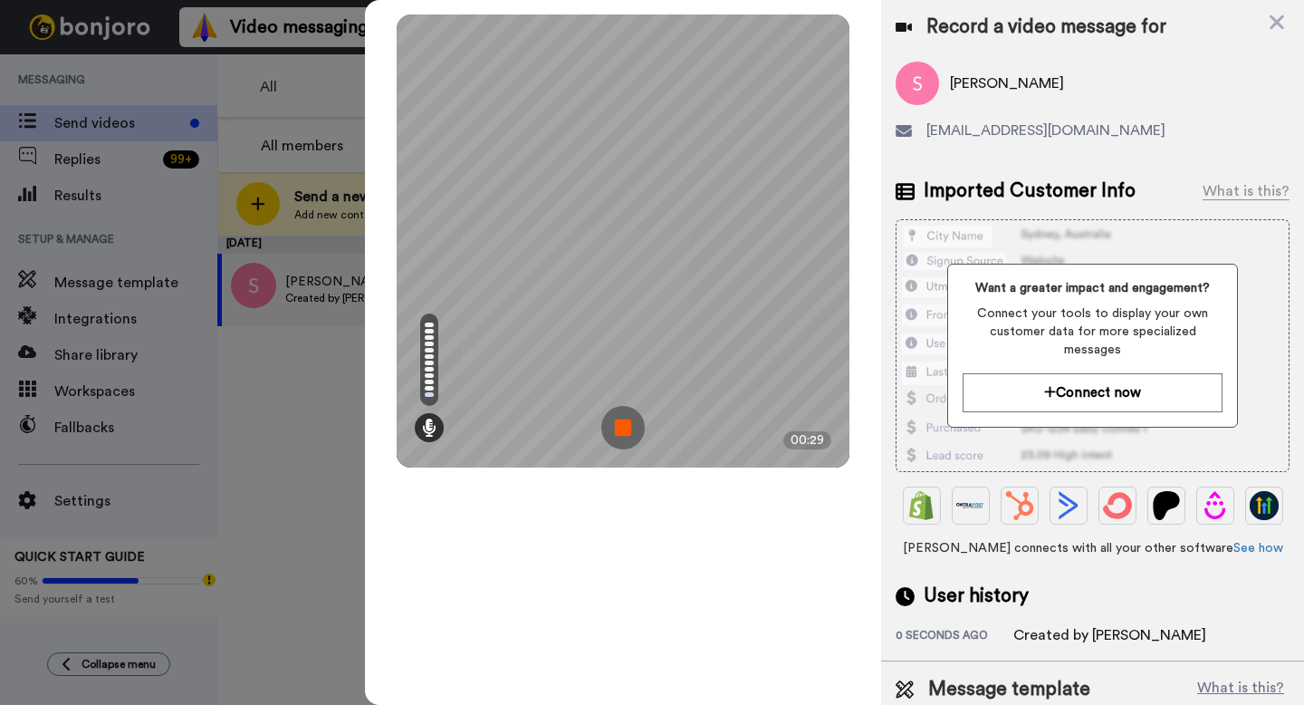
click at [617, 431] on img at bounding box center [622, 427] width 43 height 43
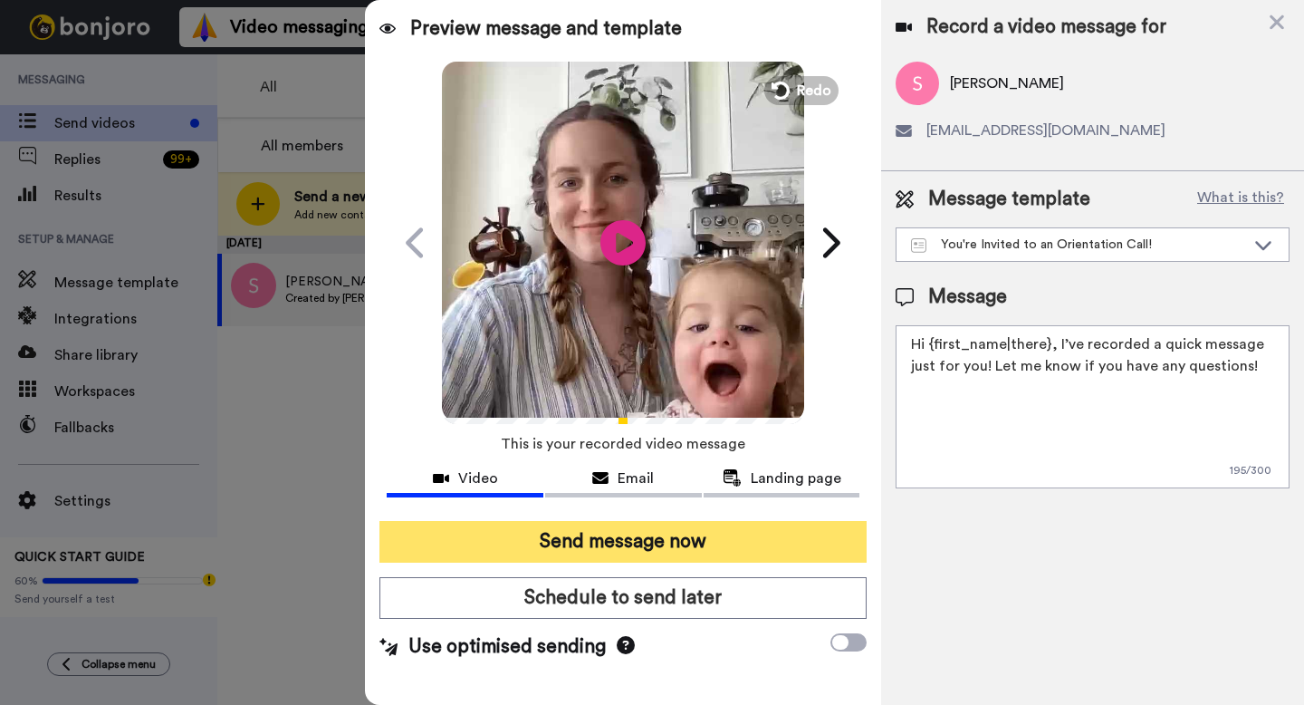
click at [631, 533] on button "Send message now" at bounding box center [622, 542] width 487 height 42
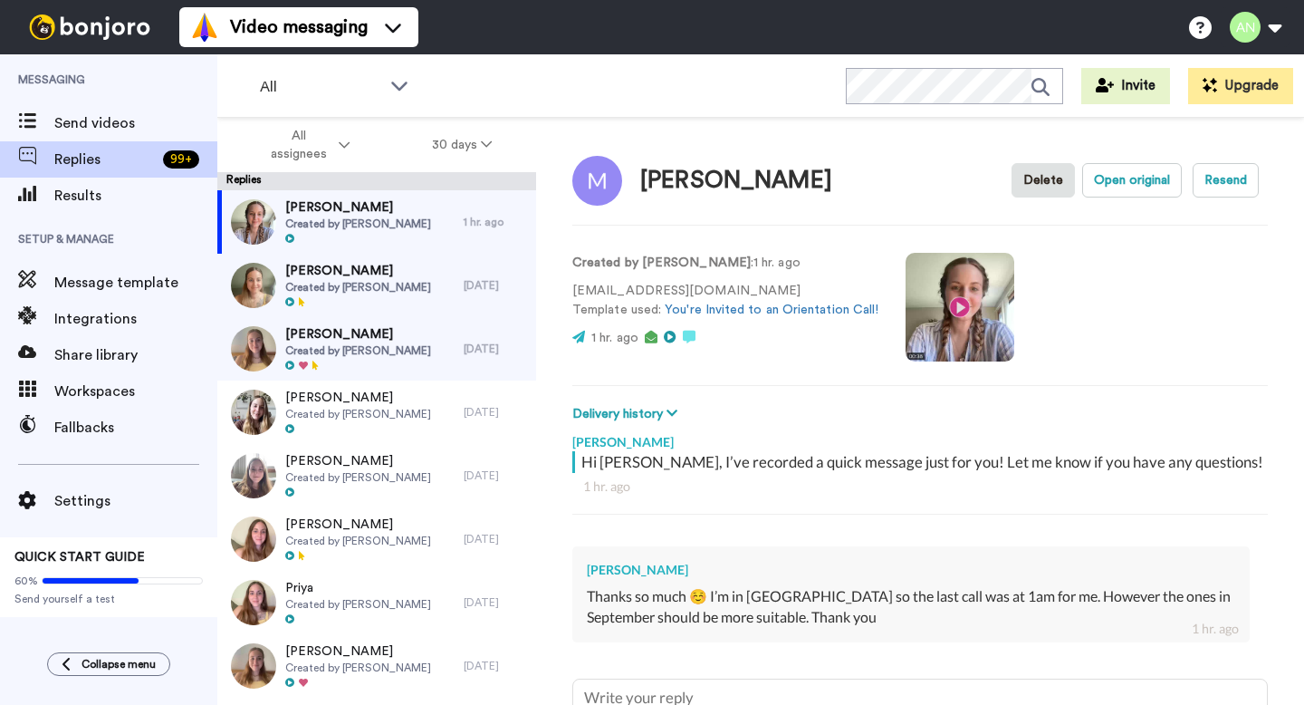
type textarea "x"
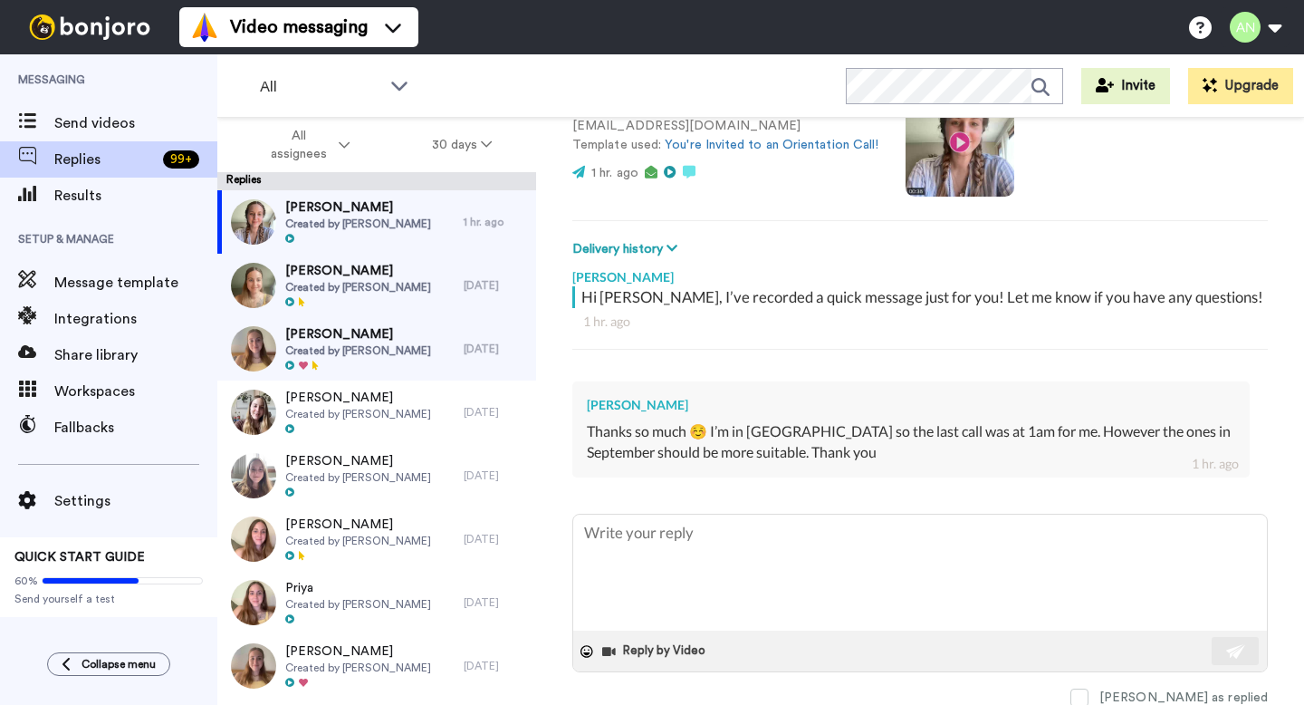
scroll to position [166, 0]
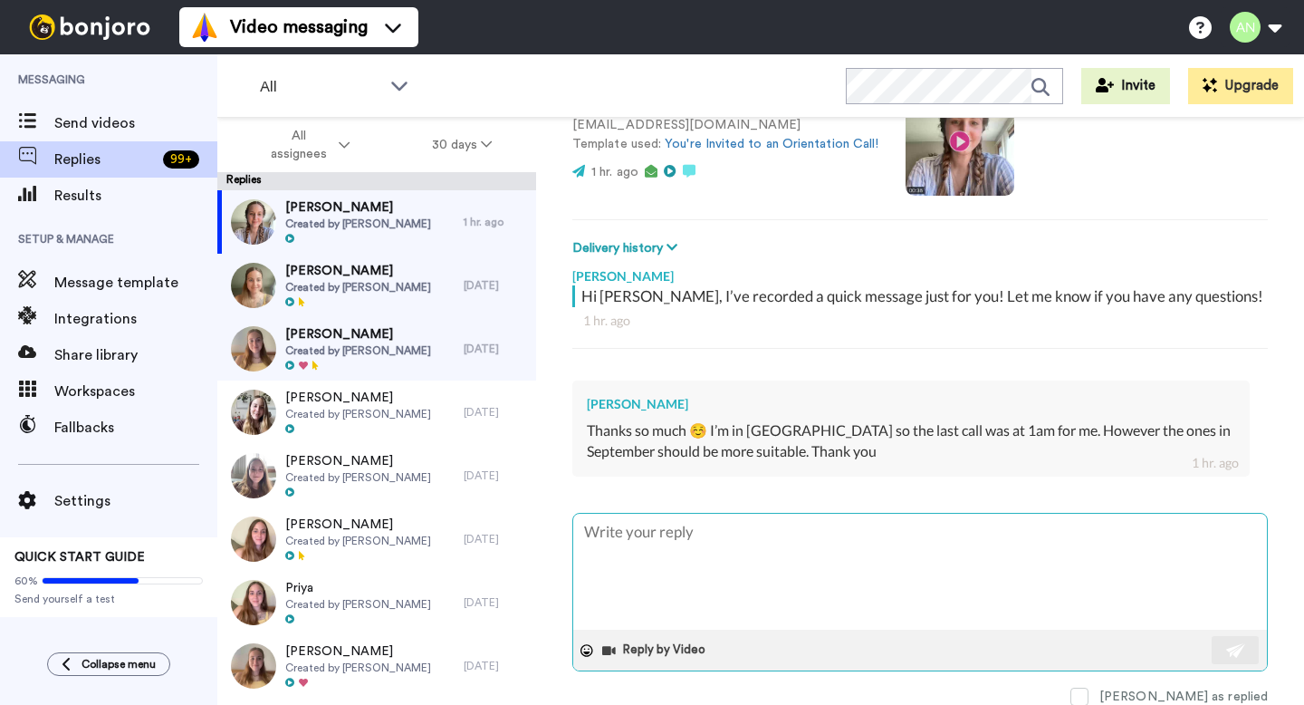
click at [706, 541] on textarea at bounding box center [920, 572] width 694 height 116
type textarea "W"
type textarea "x"
type textarea "We"
type textarea "x"
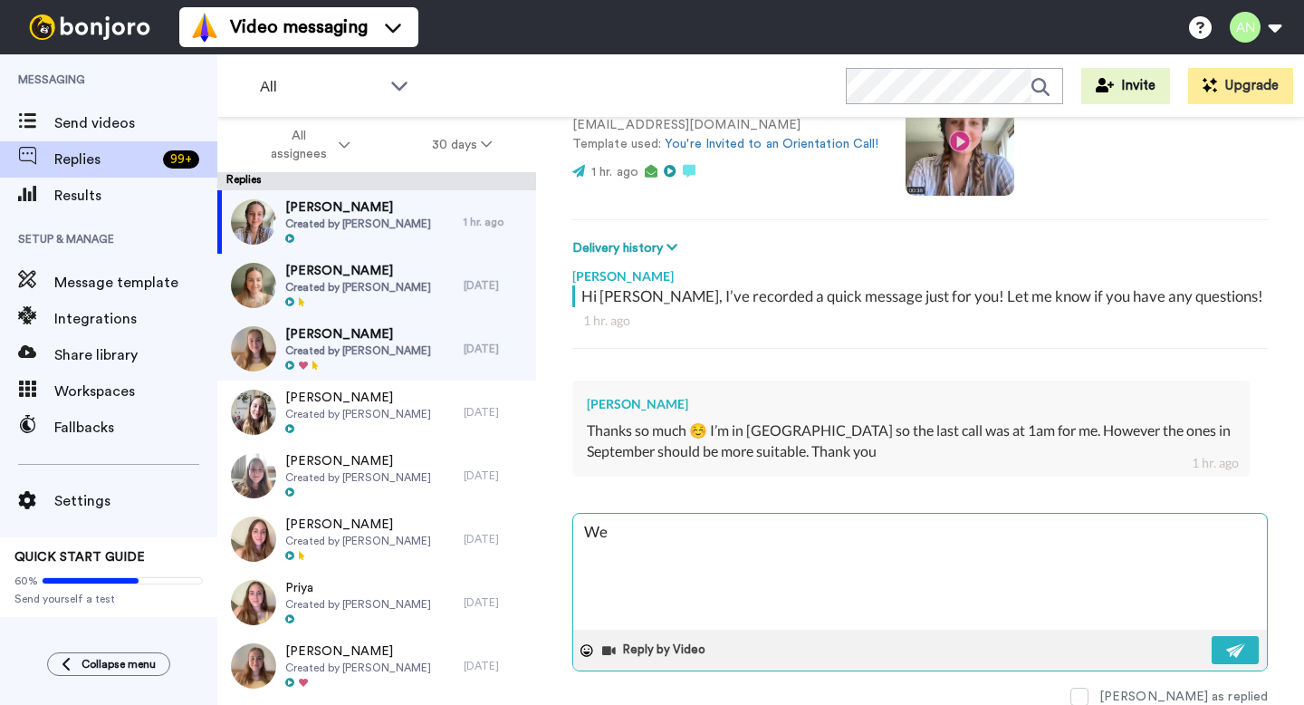
type textarea "We'"
type textarea "x"
type textarea "We'l"
type textarea "x"
type textarea "We'll"
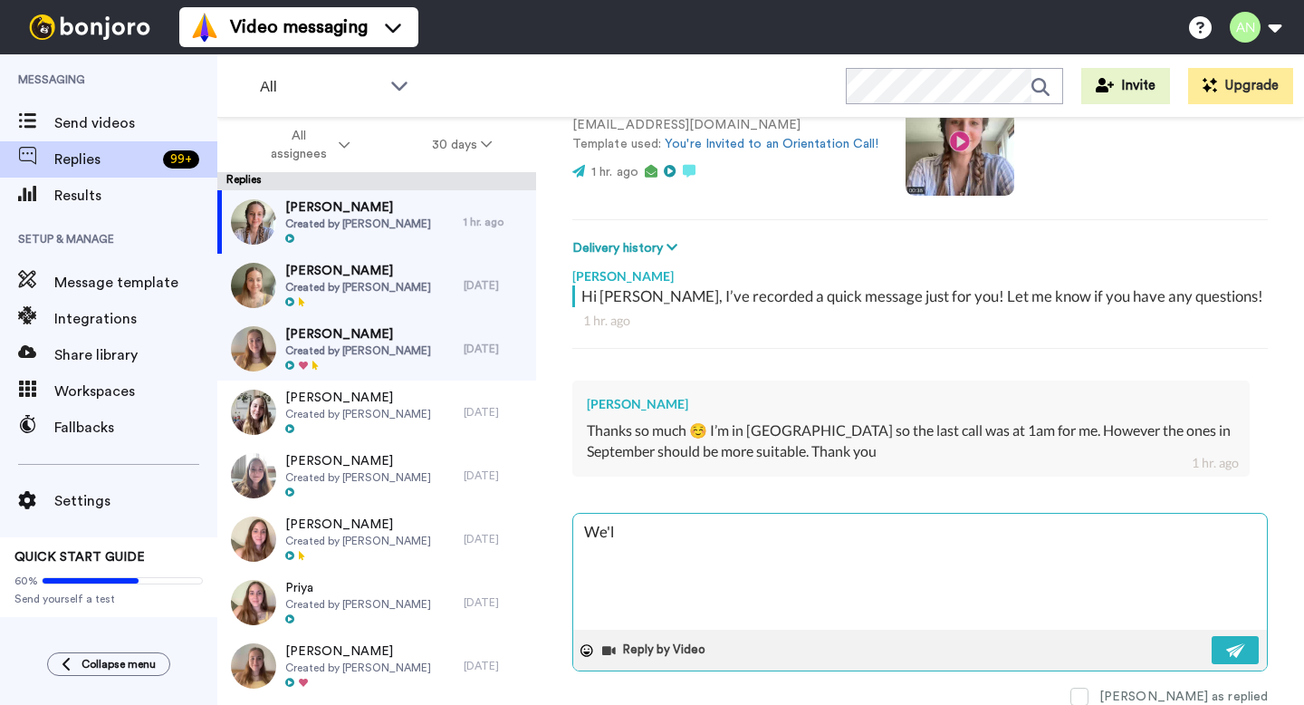
type textarea "x"
type textarea "We'll"
type textarea "x"
type textarea "We'll s"
type textarea "x"
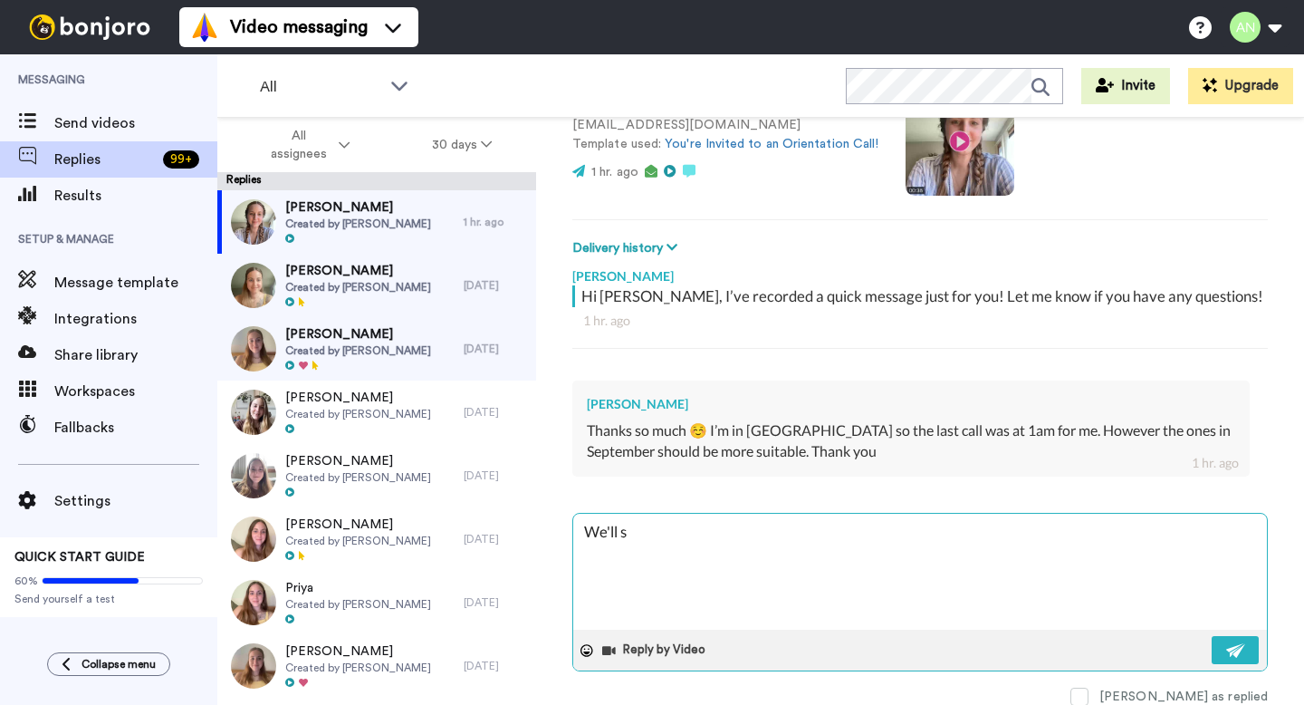
type textarea "We'll se"
type textarea "x"
type textarea "We'll see"
type textarea "x"
type textarea "We'll see"
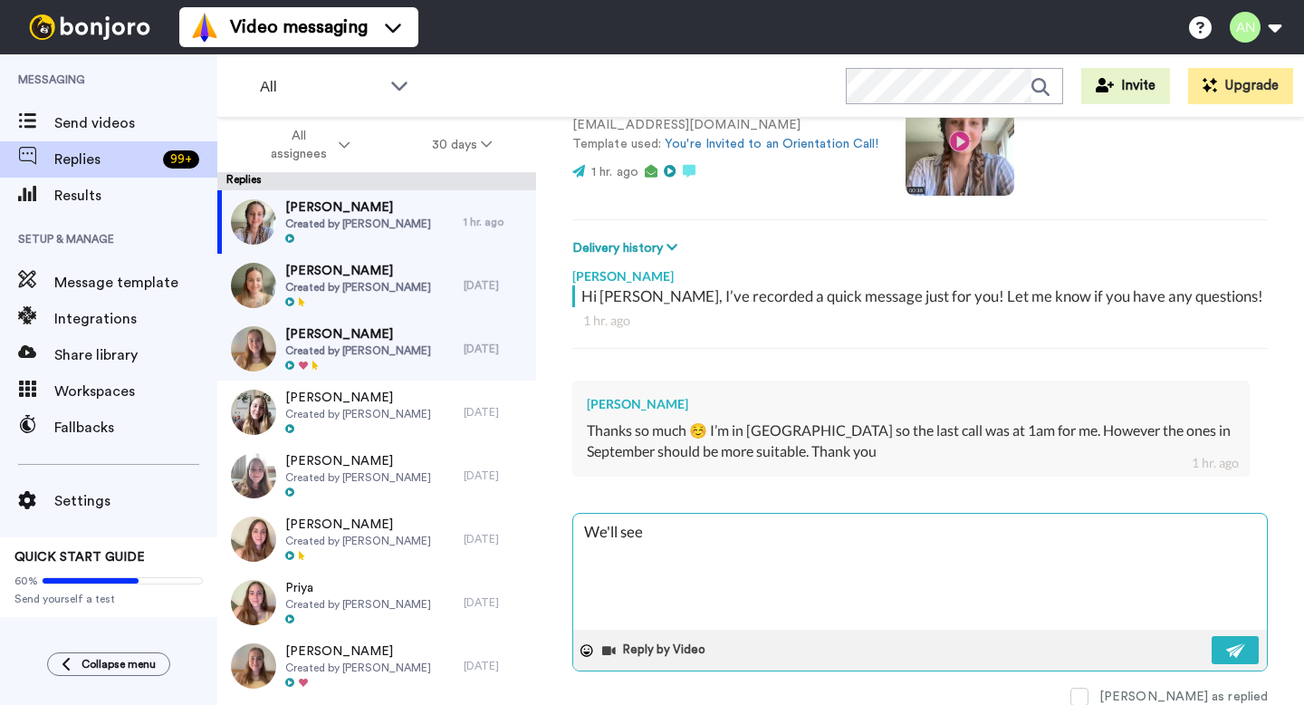
type textarea "x"
type textarea "We'll see y"
type textarea "x"
type textarea "We'll see yo"
type textarea "x"
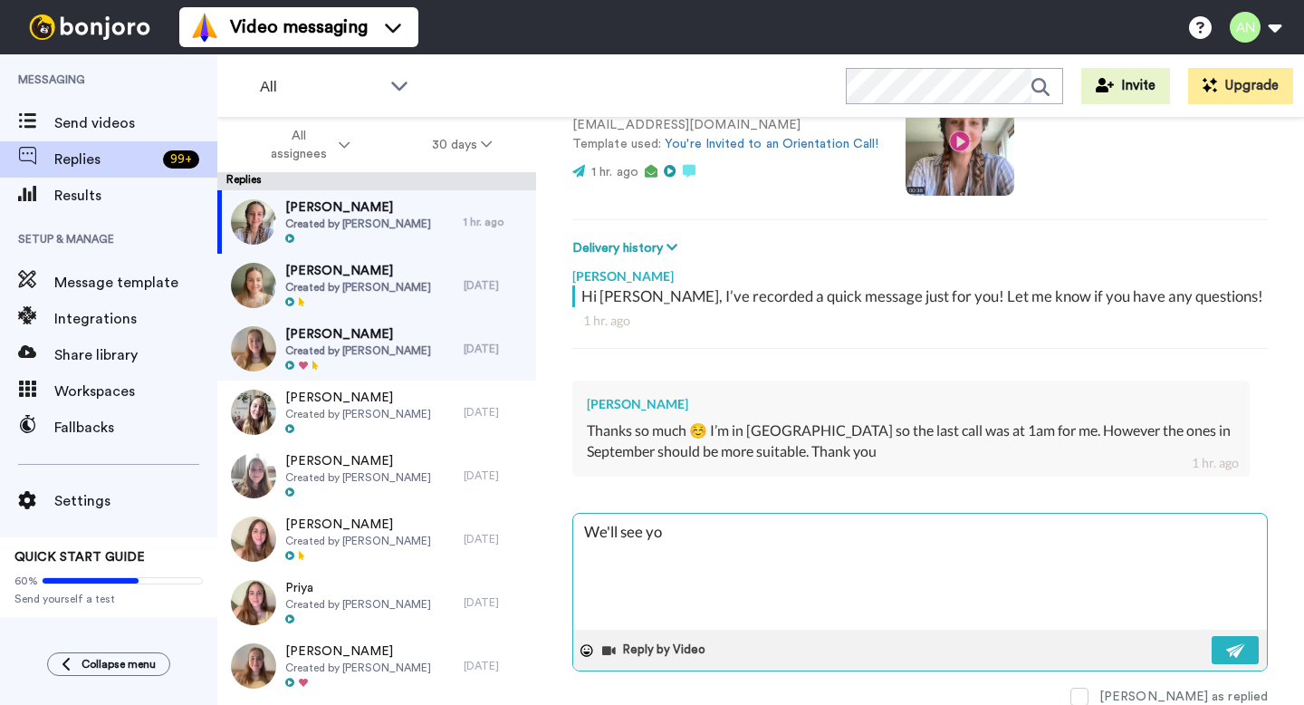
type textarea "We'll see you"
type textarea "x"
type textarea "We'll see you"
type textarea "x"
type textarea "We'll see you t"
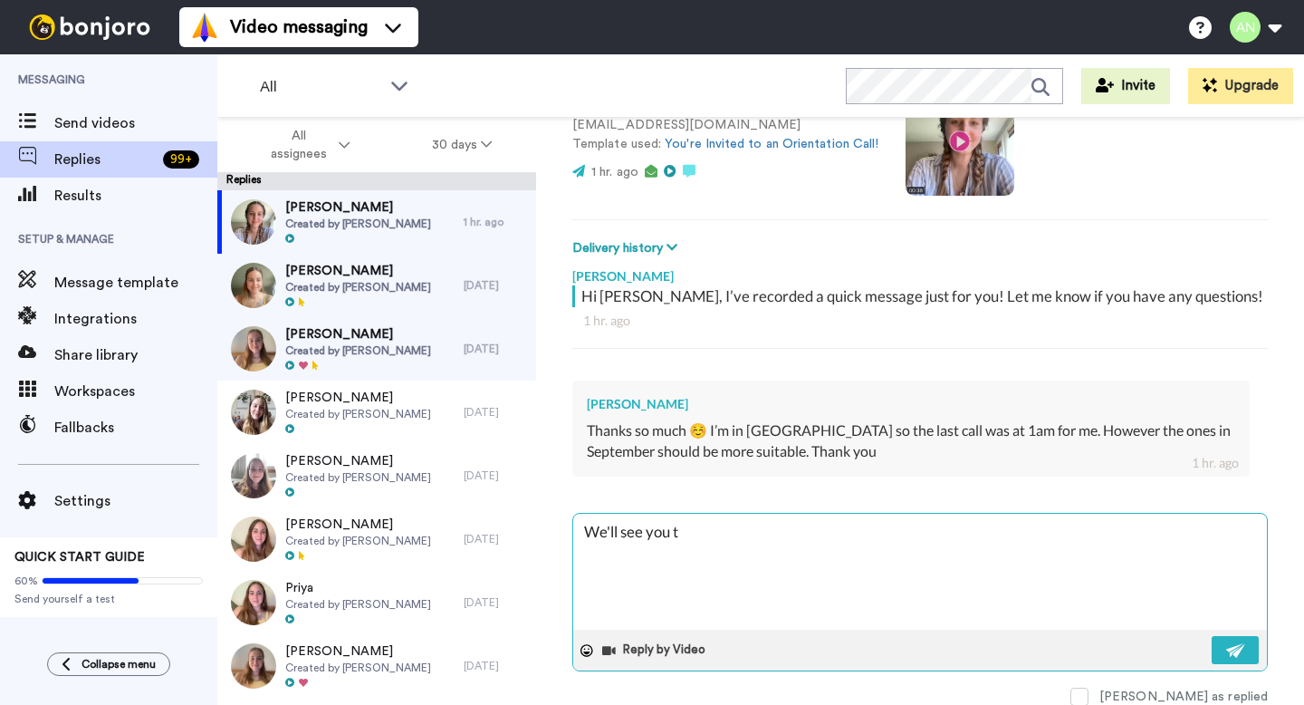
type textarea "x"
type textarea "We'll see you th"
type textarea "x"
type textarea "We'll see you the"
type textarea "x"
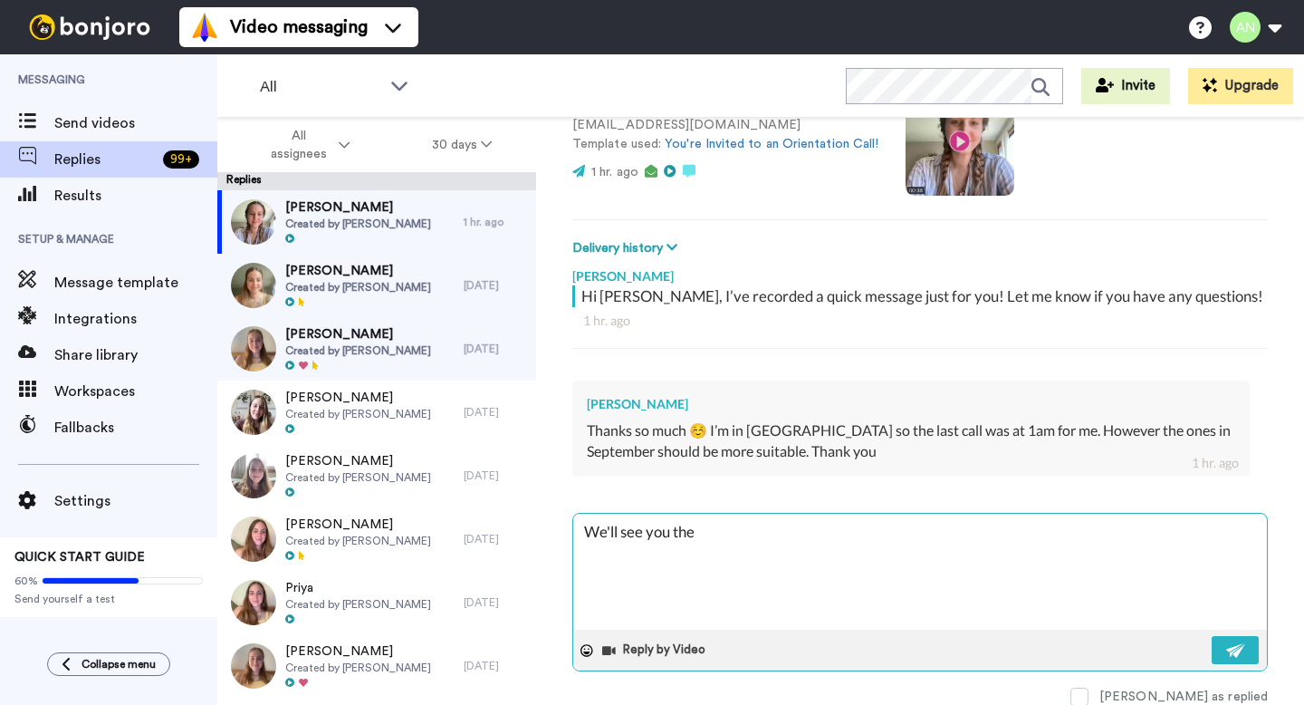
type textarea "We'll see you then"
type textarea "x"
type textarea "We'll see you then!"
type textarea "x"
type textarea "We'll see you then!"
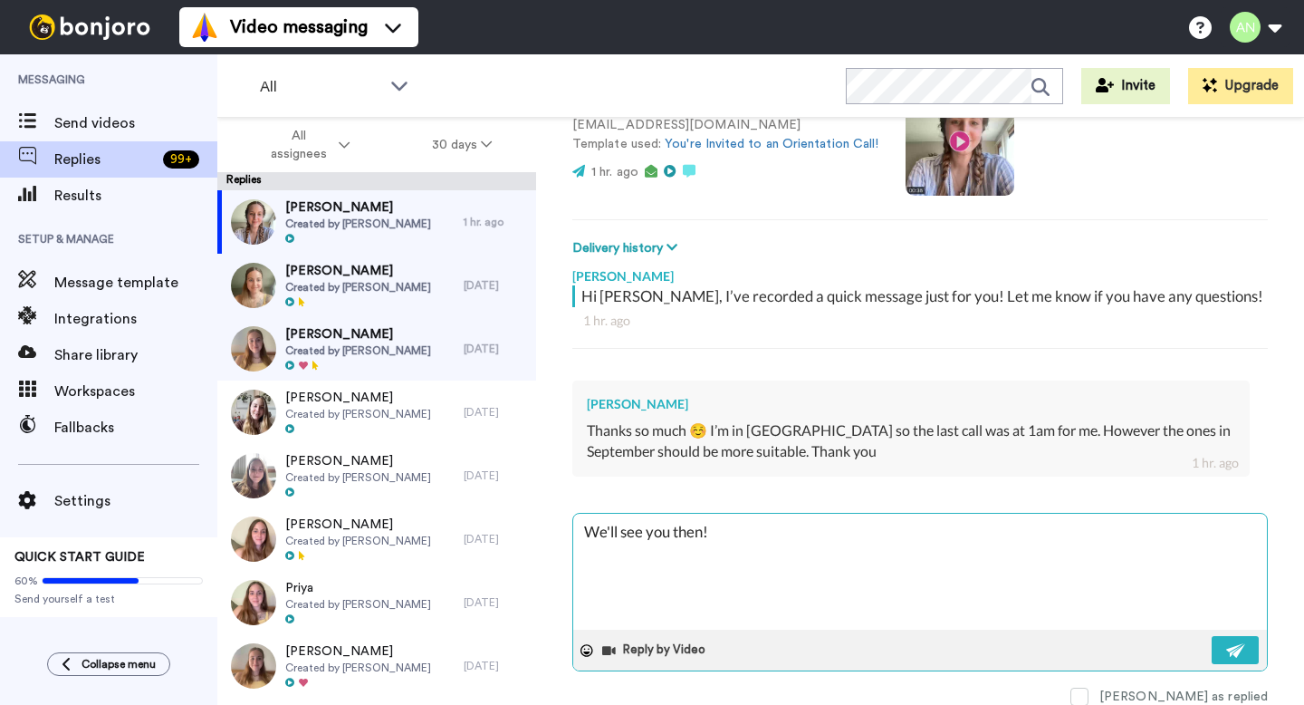
type textarea "x"
type textarea "We'll see you then!"
click at [1226, 643] on img at bounding box center [1236, 650] width 20 height 14
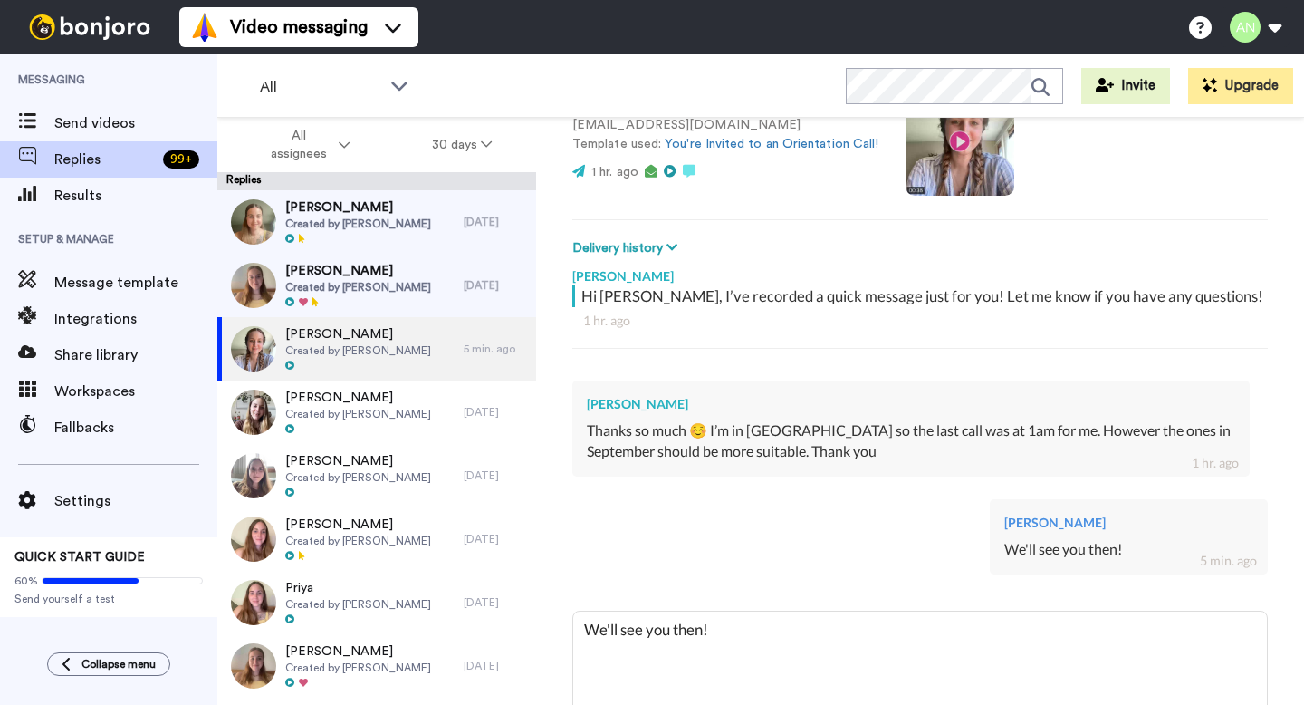
type textarea "x"
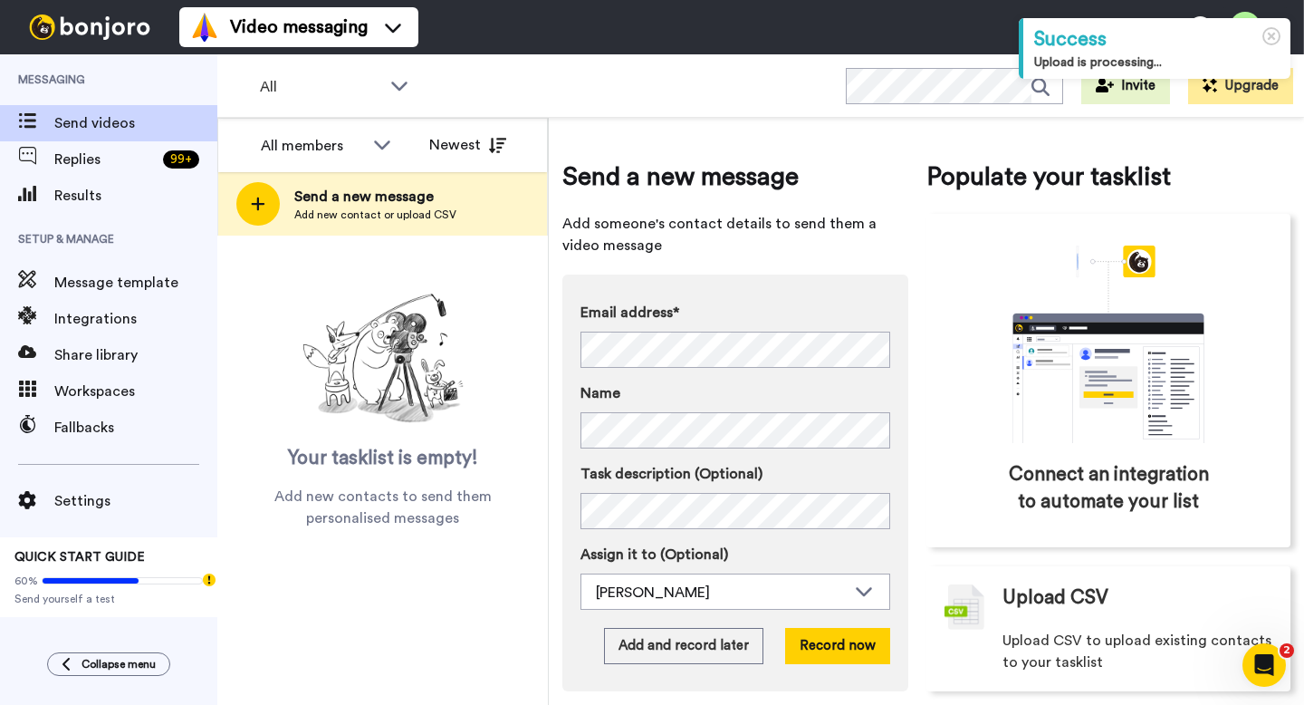
click at [570, 342] on div "Email address* ‌ ‌ ‌ ‌ ‌ ‌ ‌ ‌ ‌ ‌ ‌ ‌ ‌ ‌ ‌ Name Task description (Optional) A…" at bounding box center [735, 482] width 346 height 417
click at [821, 632] on button "Record now" at bounding box center [837, 646] width 105 height 36
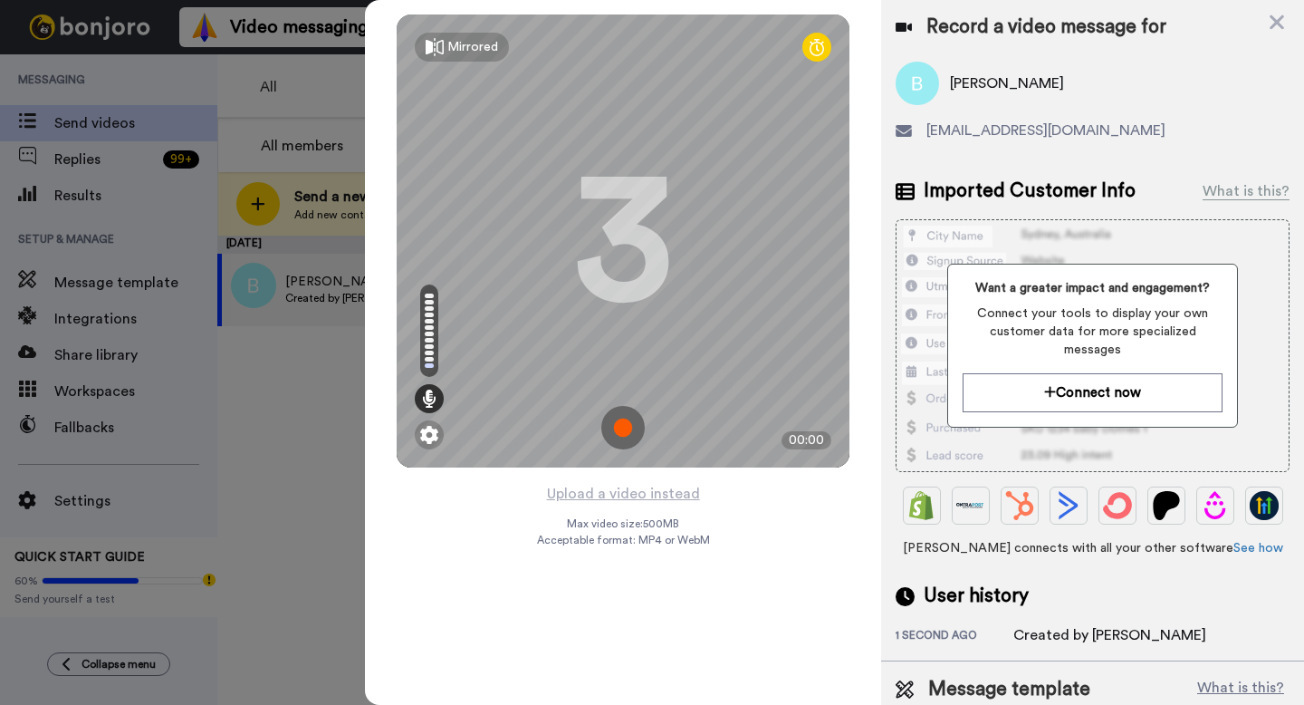
click at [621, 430] on img at bounding box center [622, 427] width 43 height 43
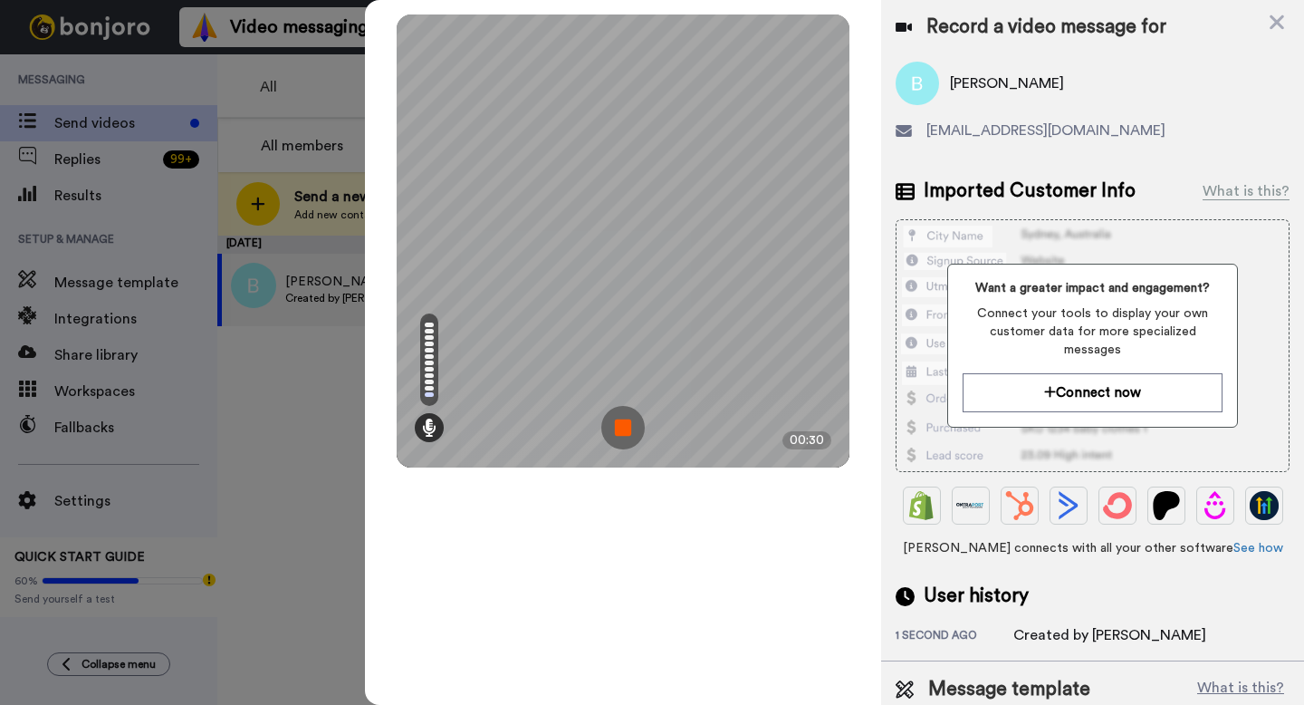
click at [630, 423] on img at bounding box center [622, 427] width 43 height 43
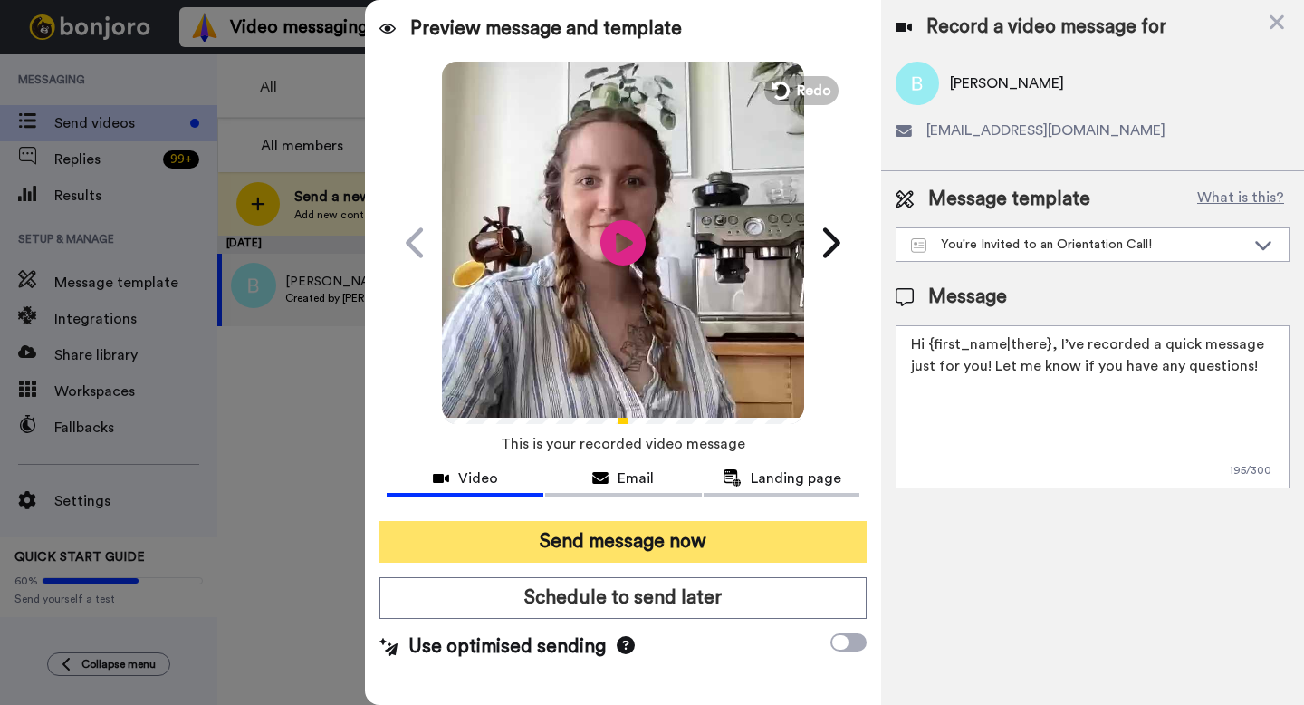
click at [616, 541] on button "Send message now" at bounding box center [622, 542] width 487 height 42
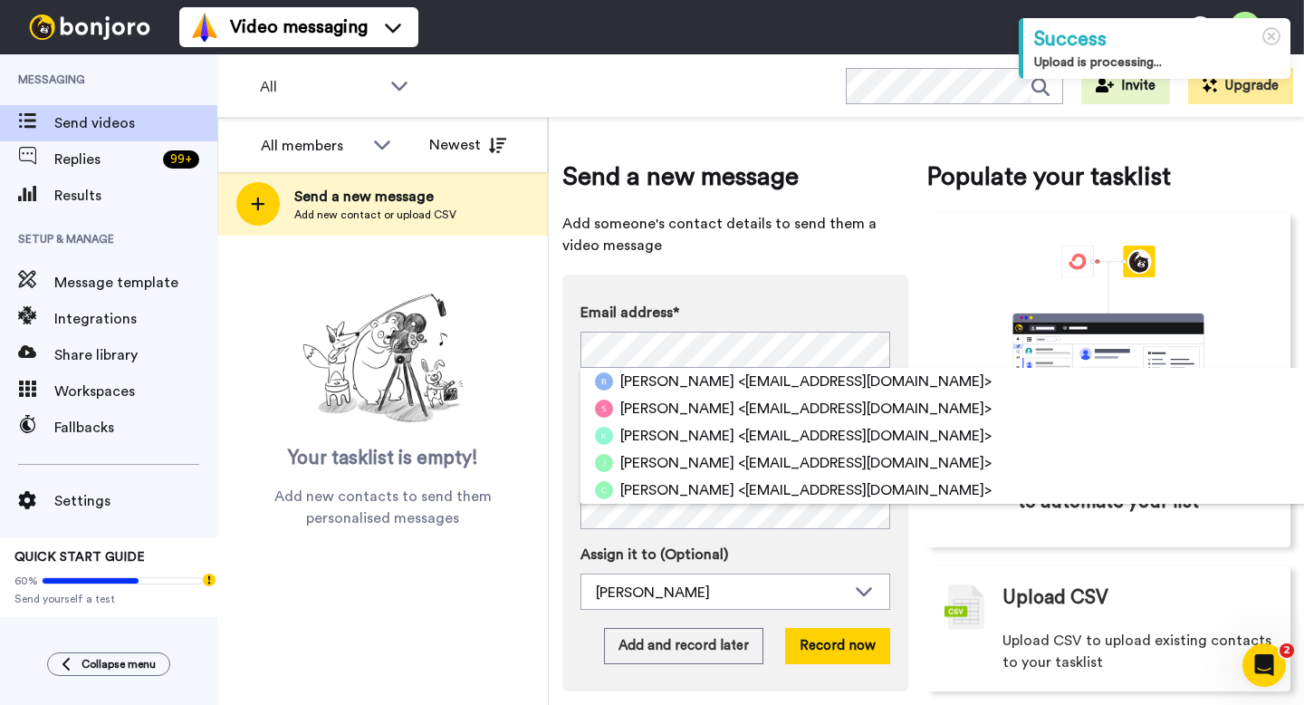
click at [566, 360] on div "Email address* Britney <britneyreeveswellness@gmail.com> Shanna <bcpmayfield@ya…" at bounding box center [735, 482] width 346 height 417
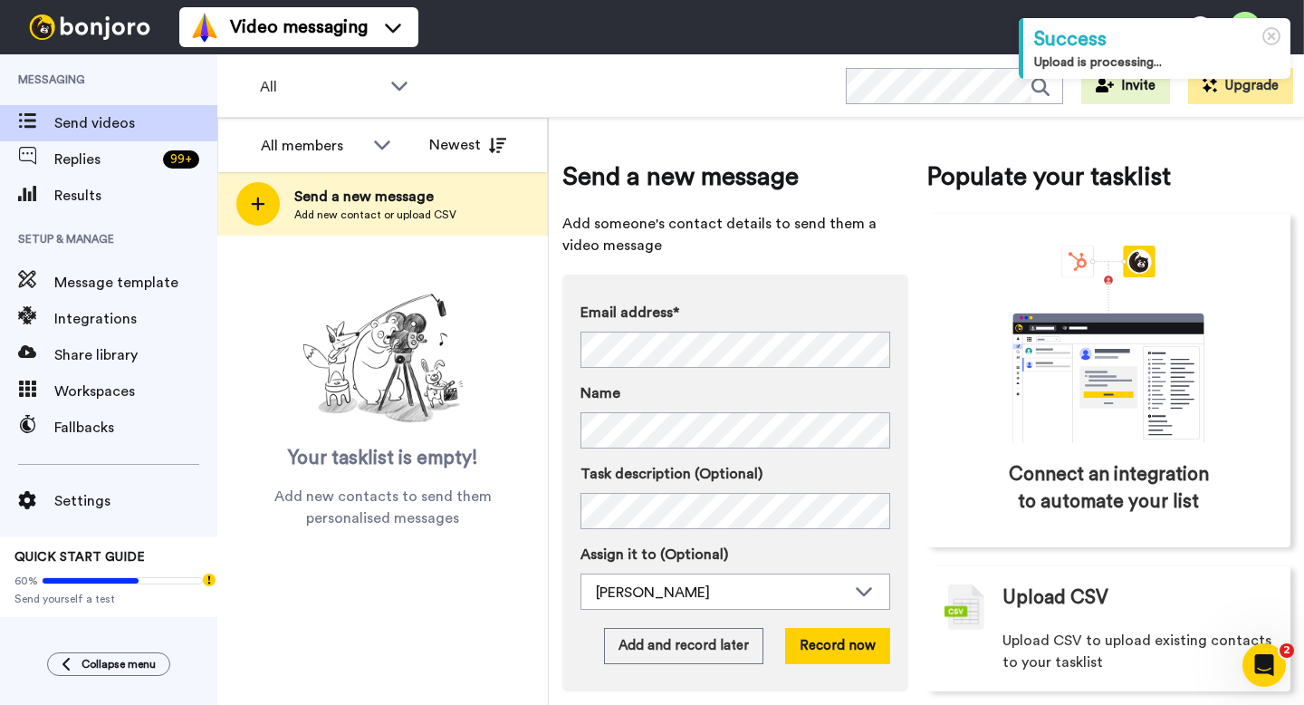
click at [619, 455] on div "Email address* No search result for ‘ kristi.wetzel@gmail.com ’ Name Task descr…" at bounding box center [736, 456] width 310 height 308
click at [823, 646] on button "Record now" at bounding box center [837, 646] width 105 height 36
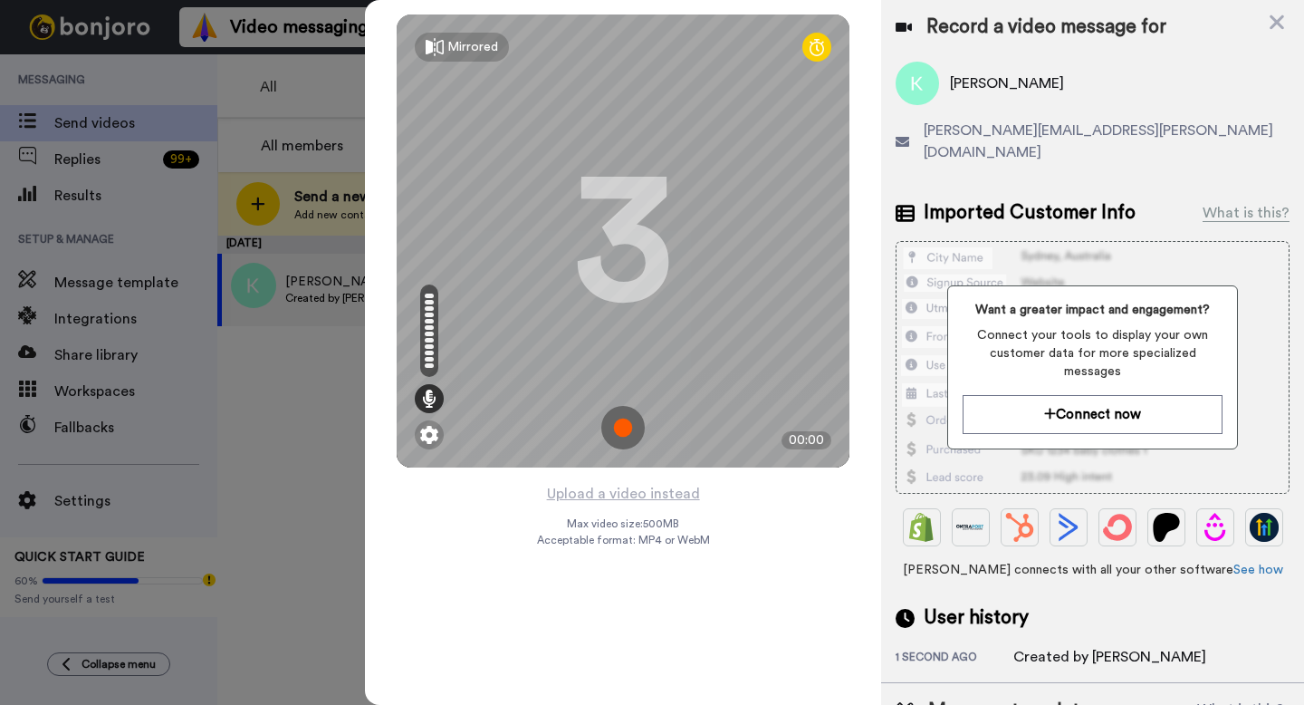
click at [636, 428] on img at bounding box center [622, 427] width 43 height 43
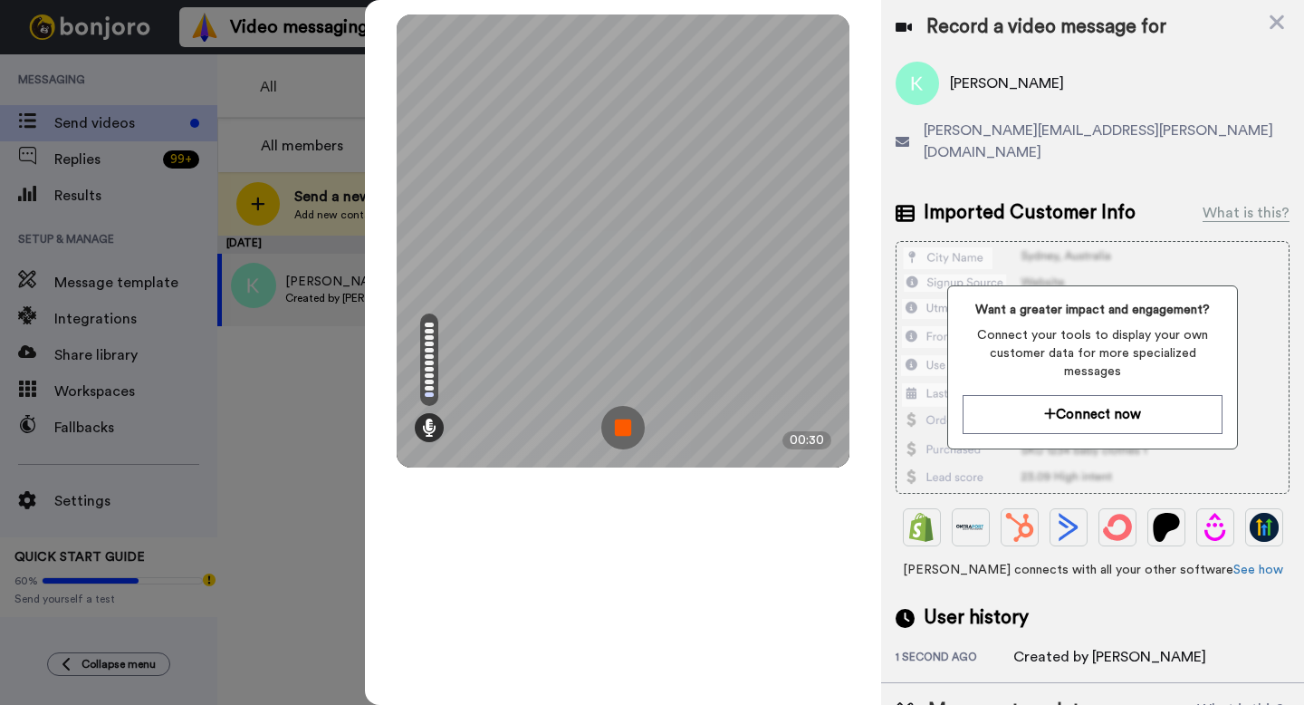
click at [638, 418] on img at bounding box center [622, 427] width 43 height 43
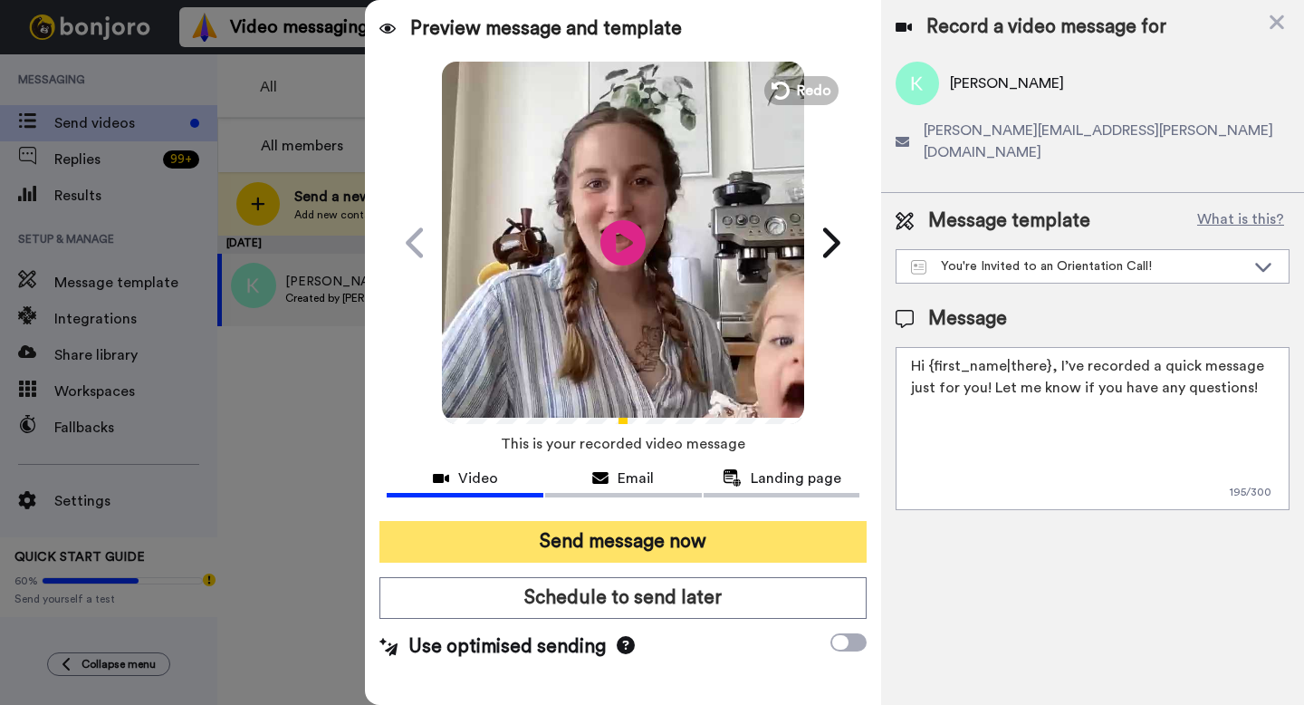
click at [620, 533] on button "Send message now" at bounding box center [622, 542] width 487 height 42
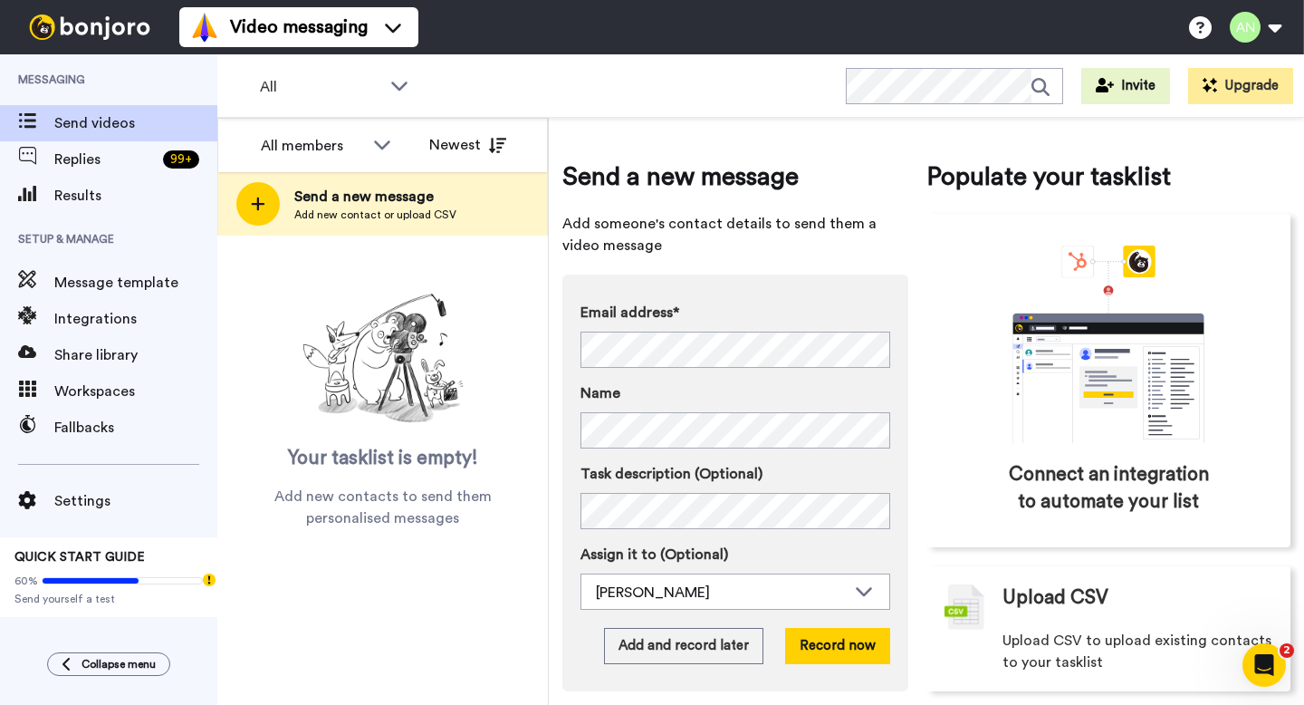
click at [562, 330] on div "Send a new message Add someone's contact details to send them a video message E…" at bounding box center [926, 411] width 755 height 587
click at [840, 642] on button "Record now" at bounding box center [837, 646] width 105 height 36
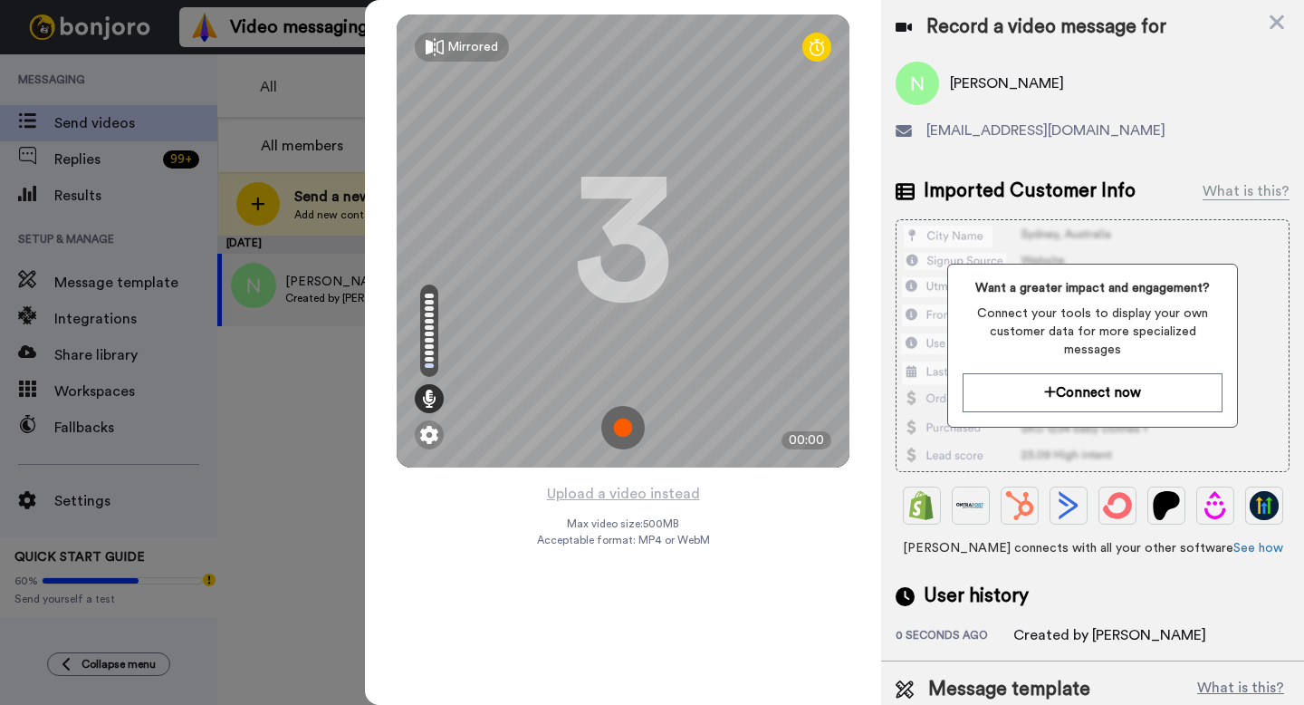
click at [624, 408] on img at bounding box center [622, 427] width 43 height 43
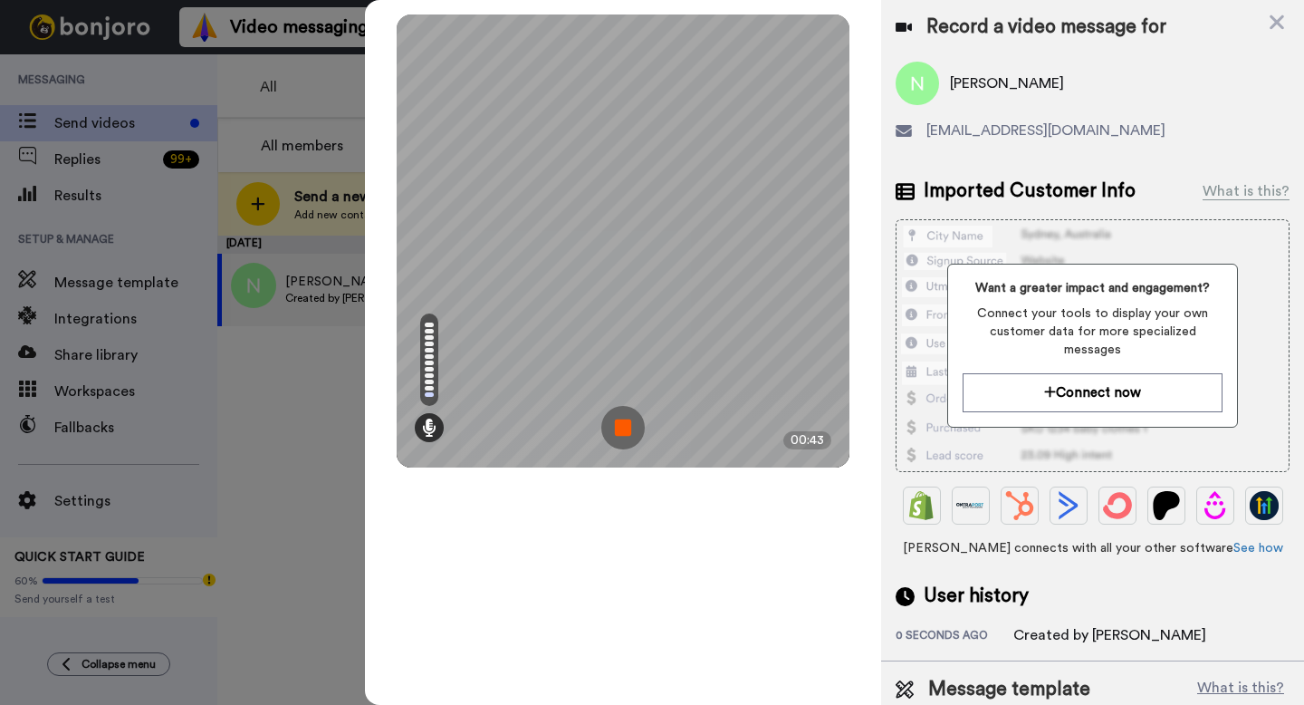
click at [631, 426] on img at bounding box center [622, 427] width 43 height 43
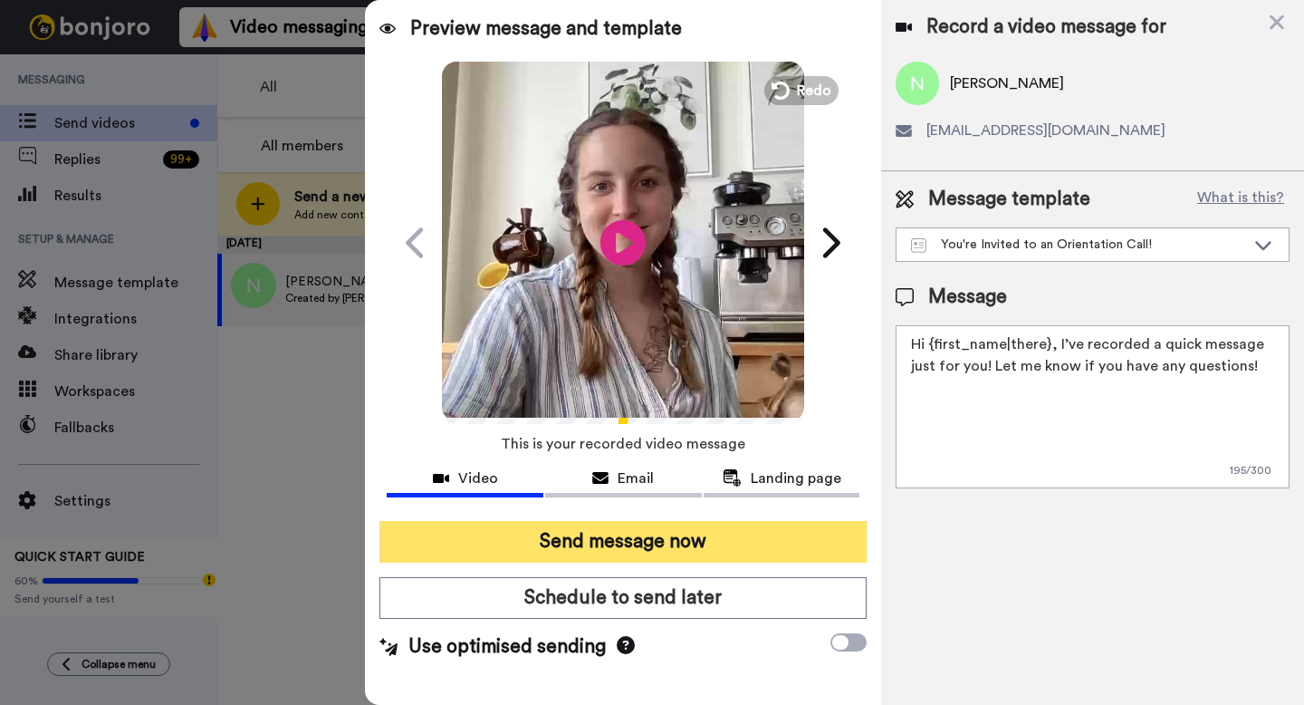
click at [563, 551] on button "Send message now" at bounding box center [622, 542] width 487 height 42
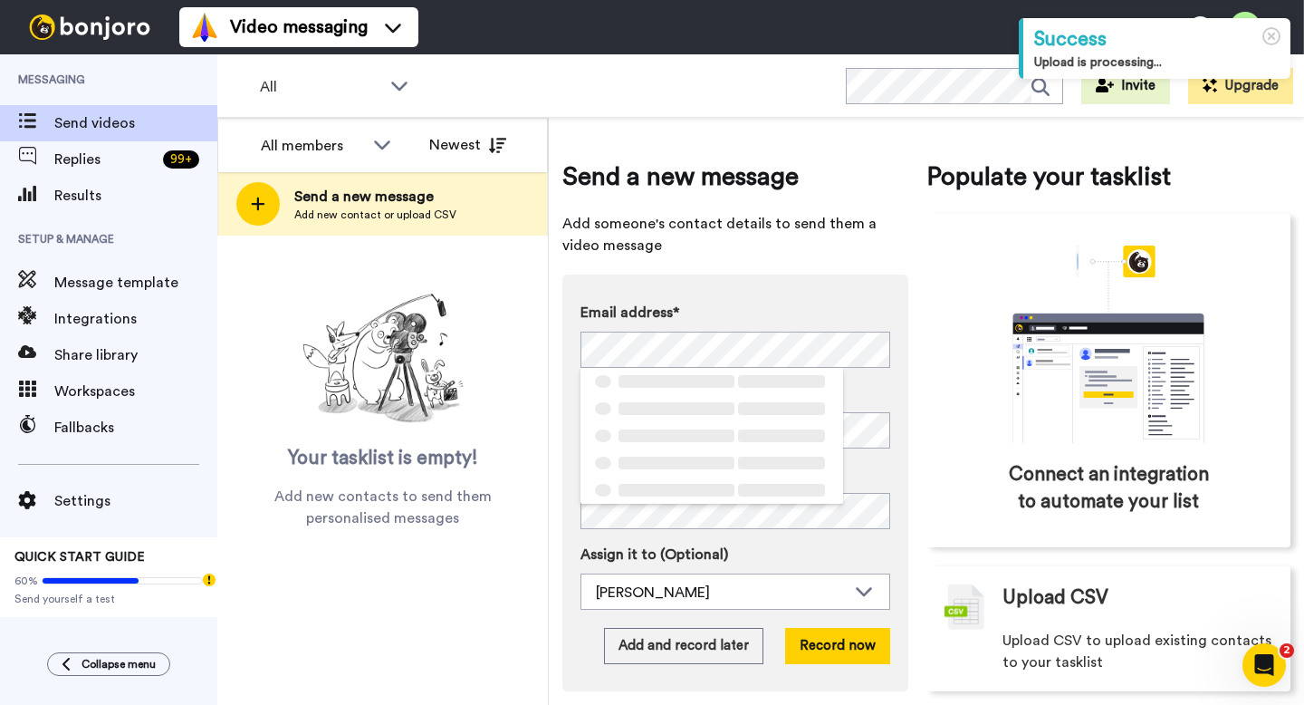
click at [545, 346] on div "Your tasklist is empty! Add new contacts to send them personalised messages" at bounding box center [382, 407] width 331 height 243
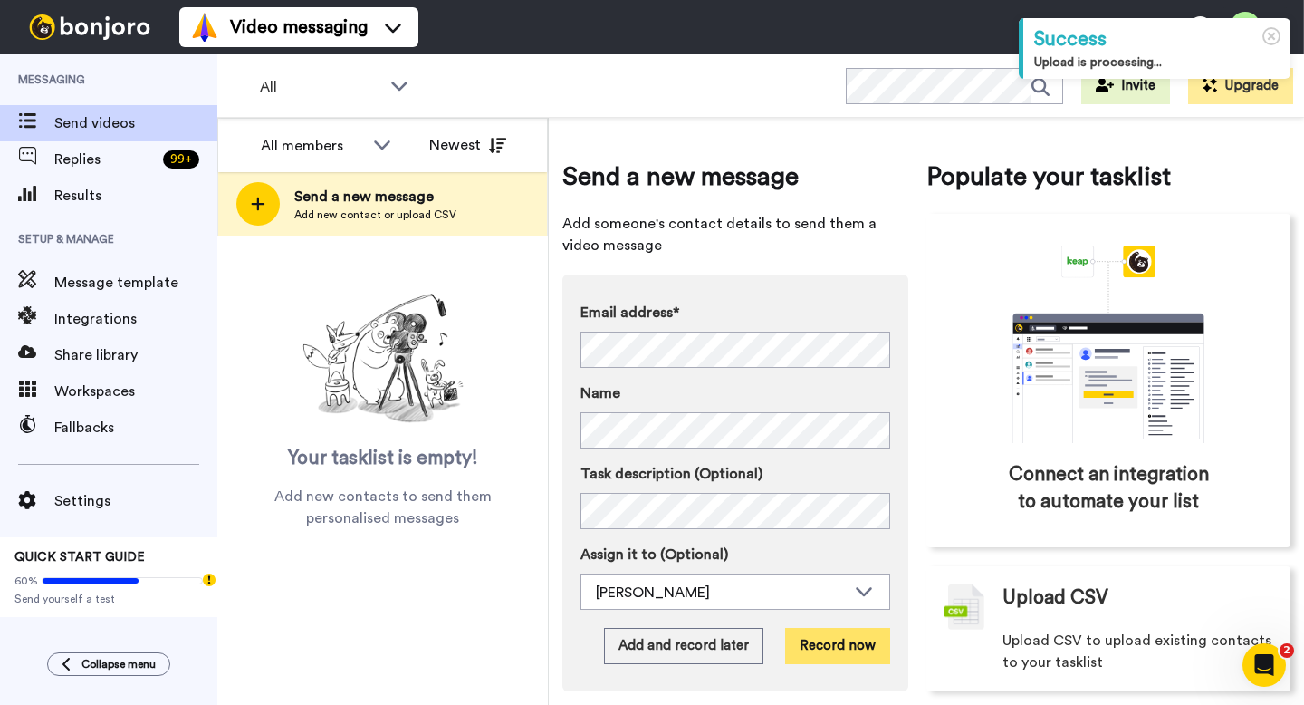
click at [858, 654] on button "Record now" at bounding box center [837, 646] width 105 height 36
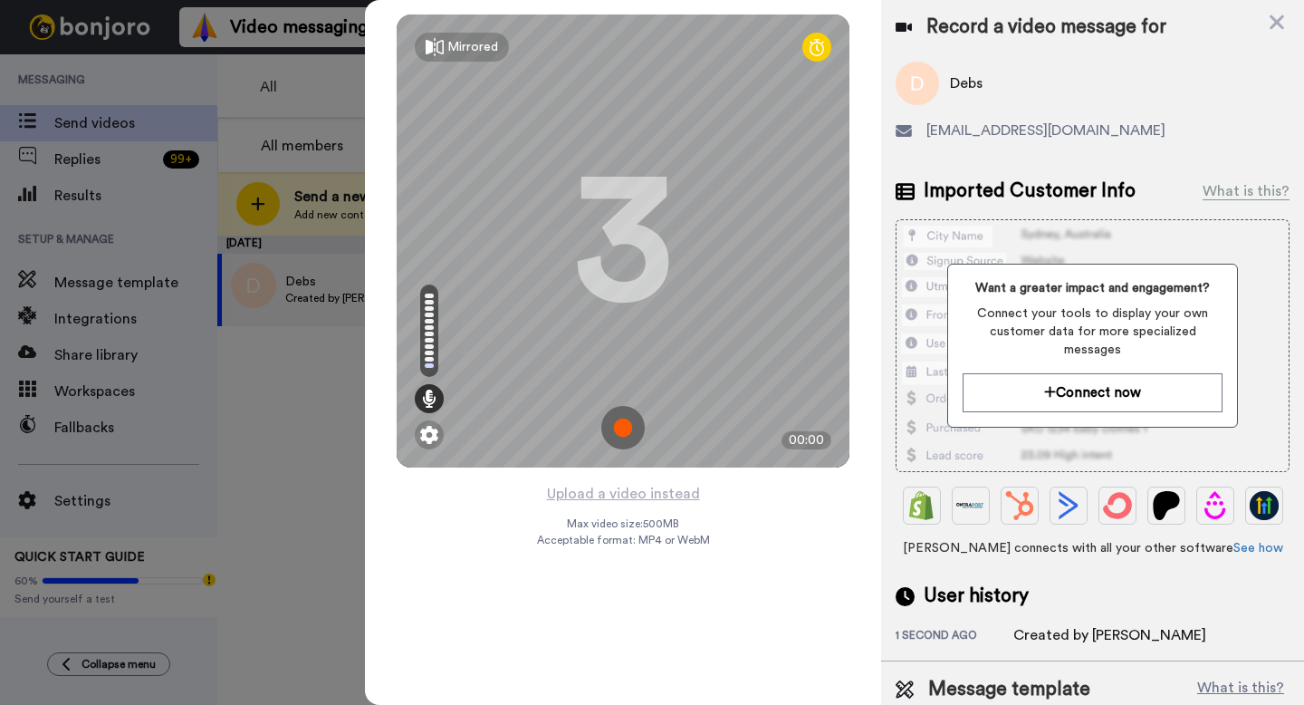
click at [625, 416] on img at bounding box center [622, 427] width 43 height 43
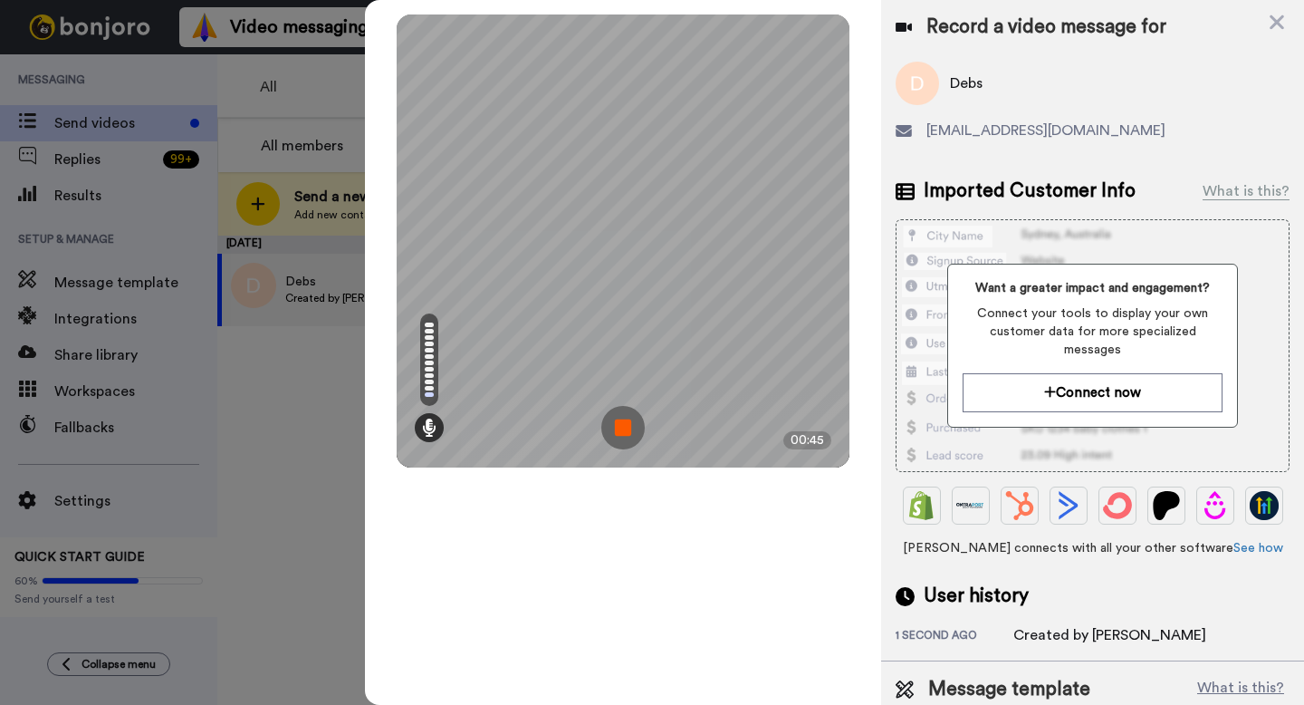
click at [626, 430] on img at bounding box center [622, 427] width 43 height 43
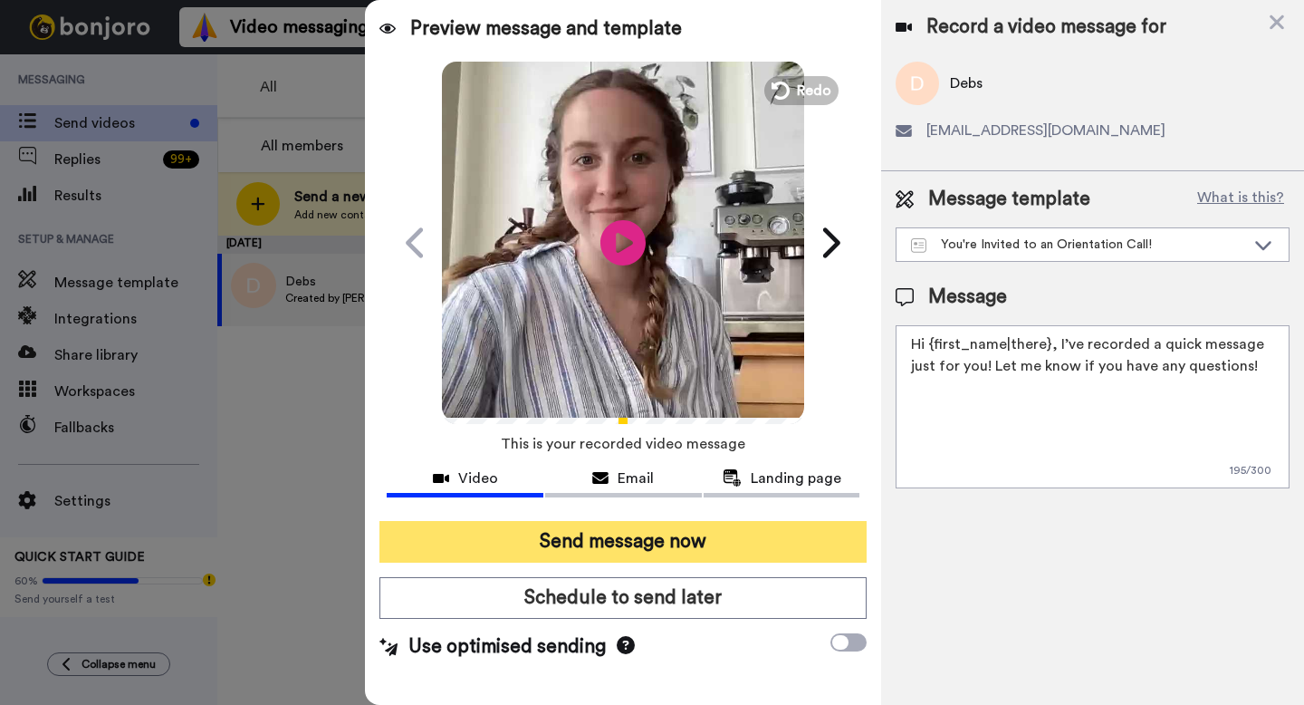
click at [652, 531] on button "Send message now" at bounding box center [622, 542] width 487 height 42
